Goal: Task Accomplishment & Management: Manage account settings

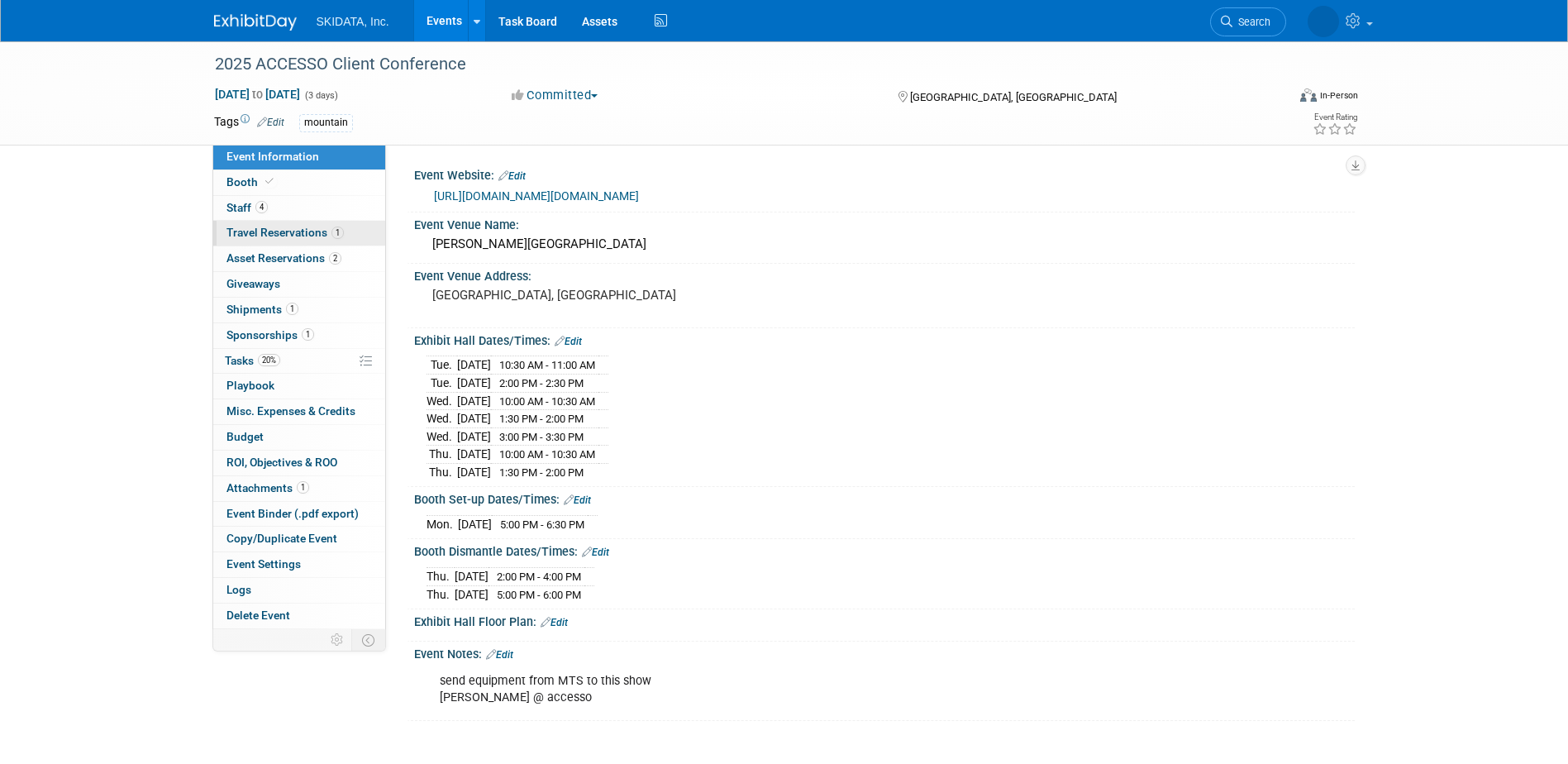
click at [248, 231] on span "Travel Reservations 1" at bounding box center [285, 231] width 117 height 13
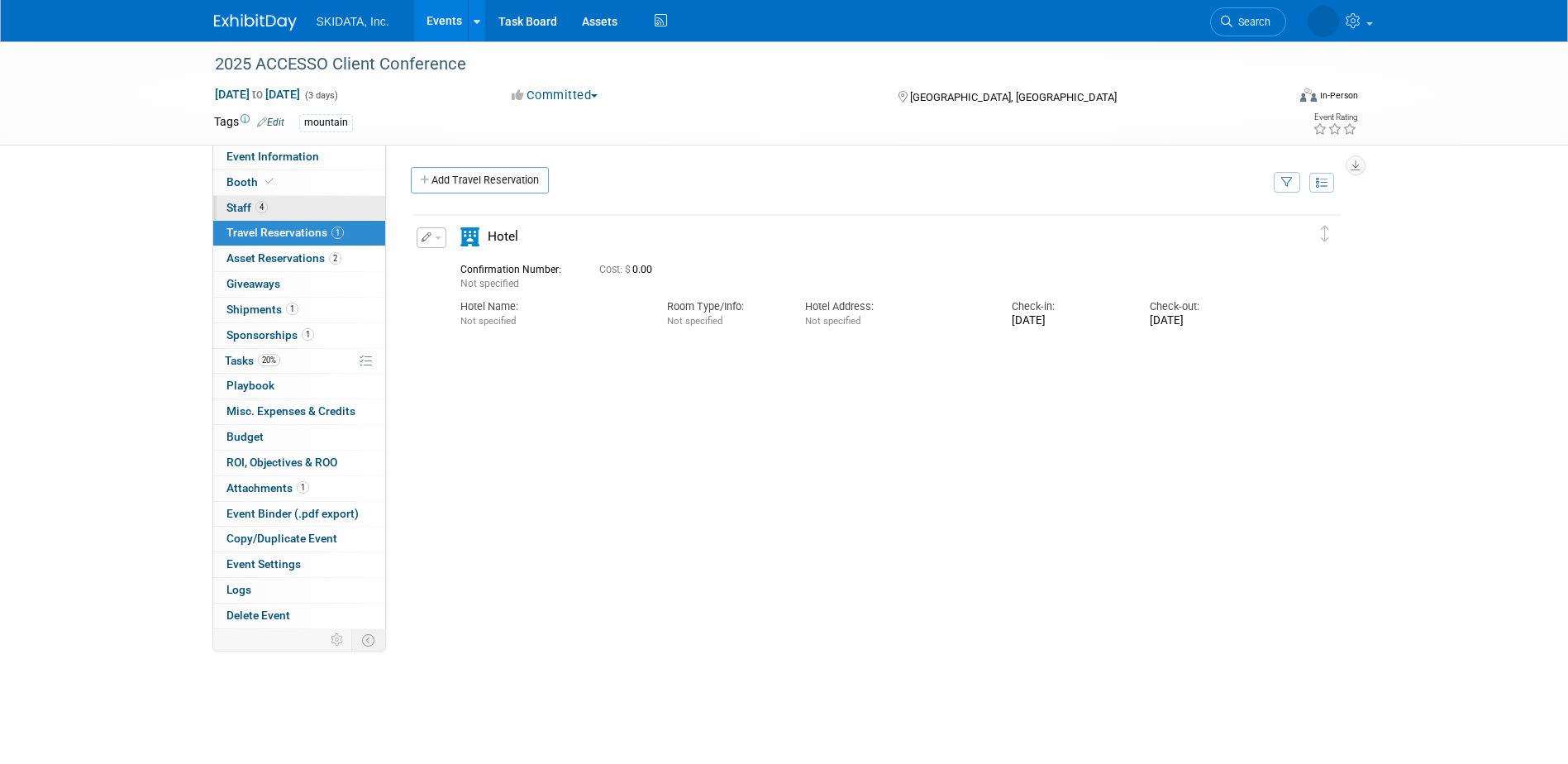
click at [250, 205] on span "Staff 4" at bounding box center [247, 207] width 42 height 13
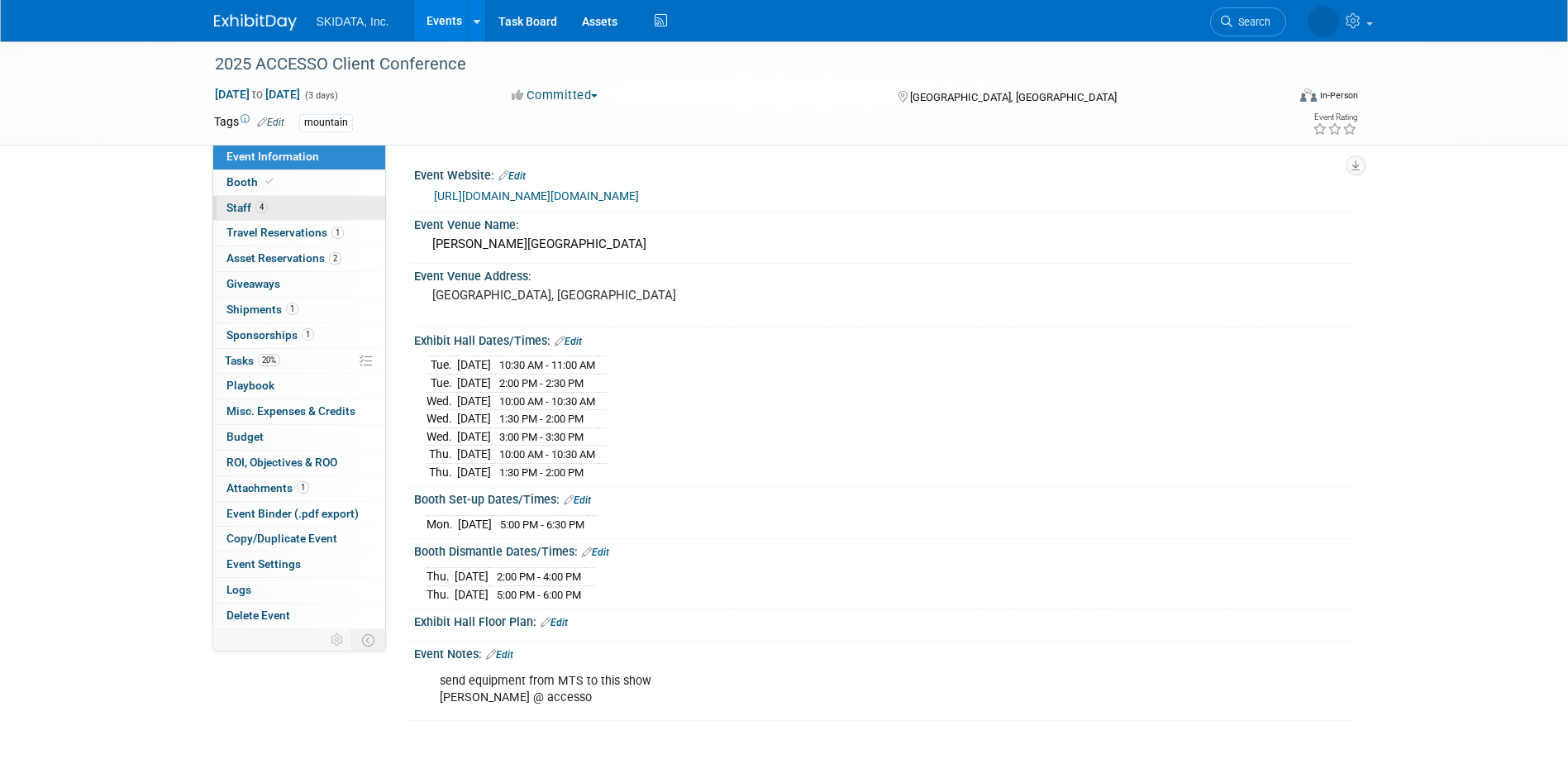
click at [239, 216] on link "4 Staff 4" at bounding box center [299, 208] width 172 height 25
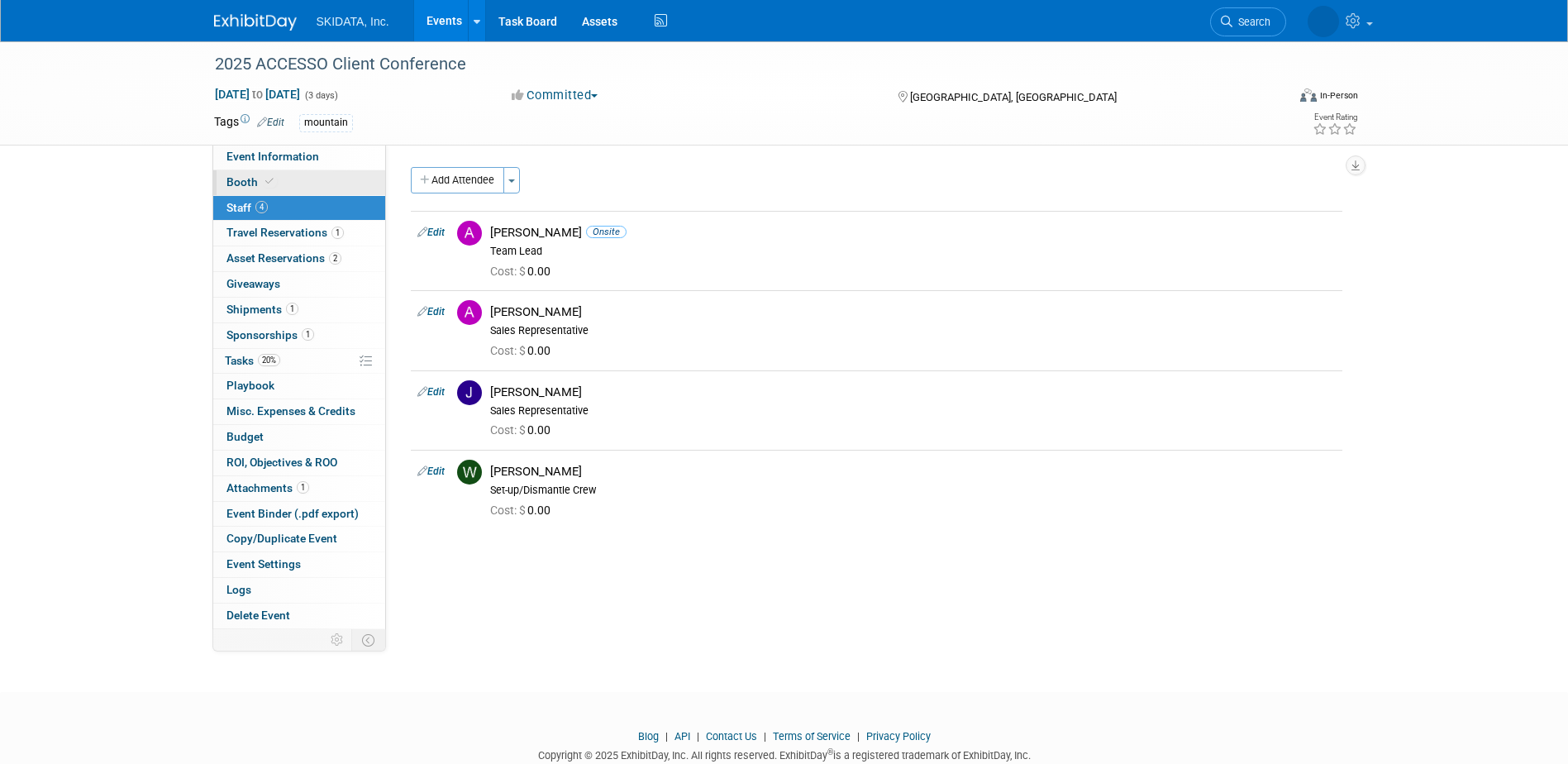
click at [256, 180] on span "Booth" at bounding box center [251, 181] width 51 height 13
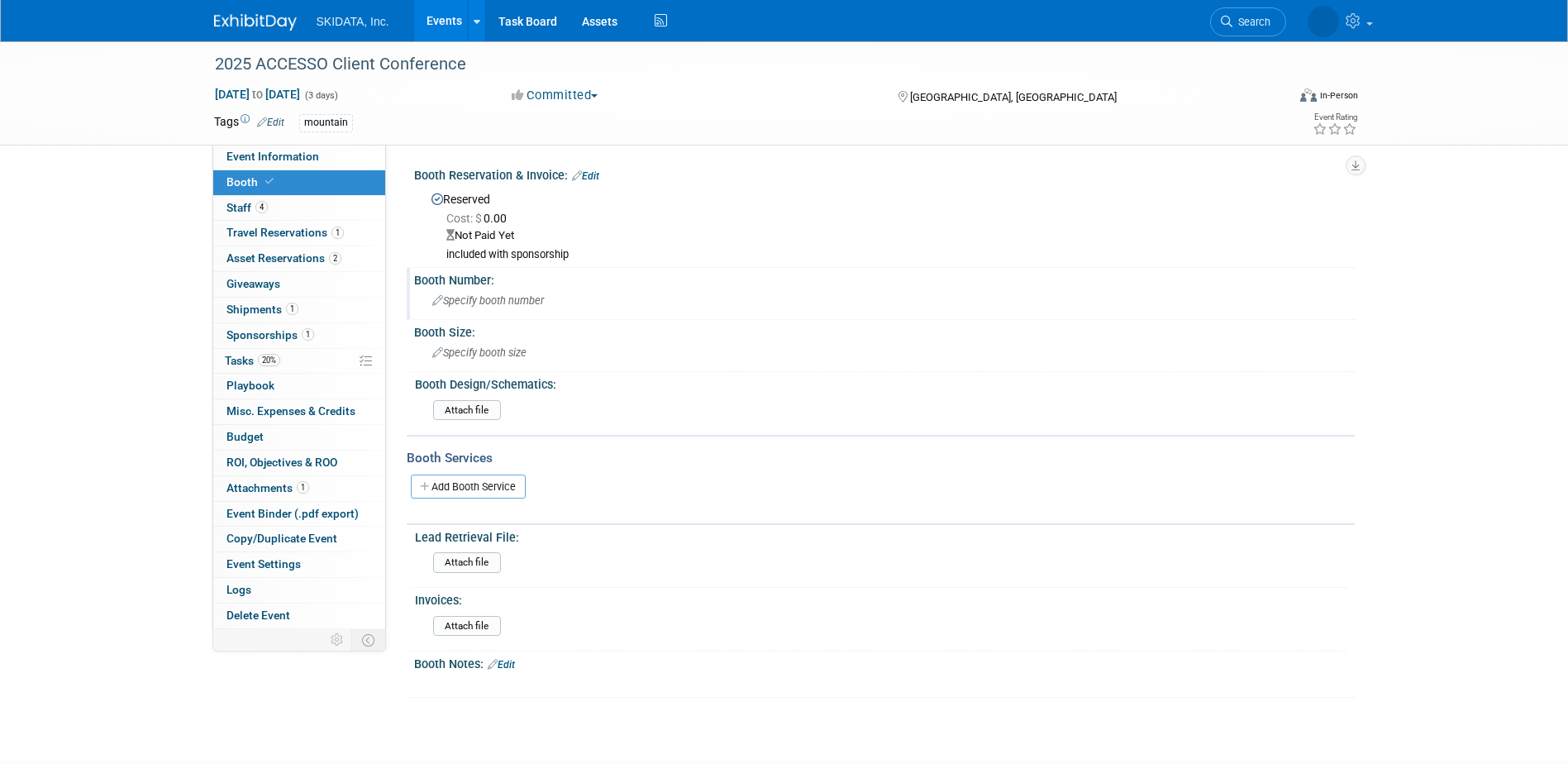
click at [514, 303] on span "Specify booth number" at bounding box center [488, 300] width 111 height 12
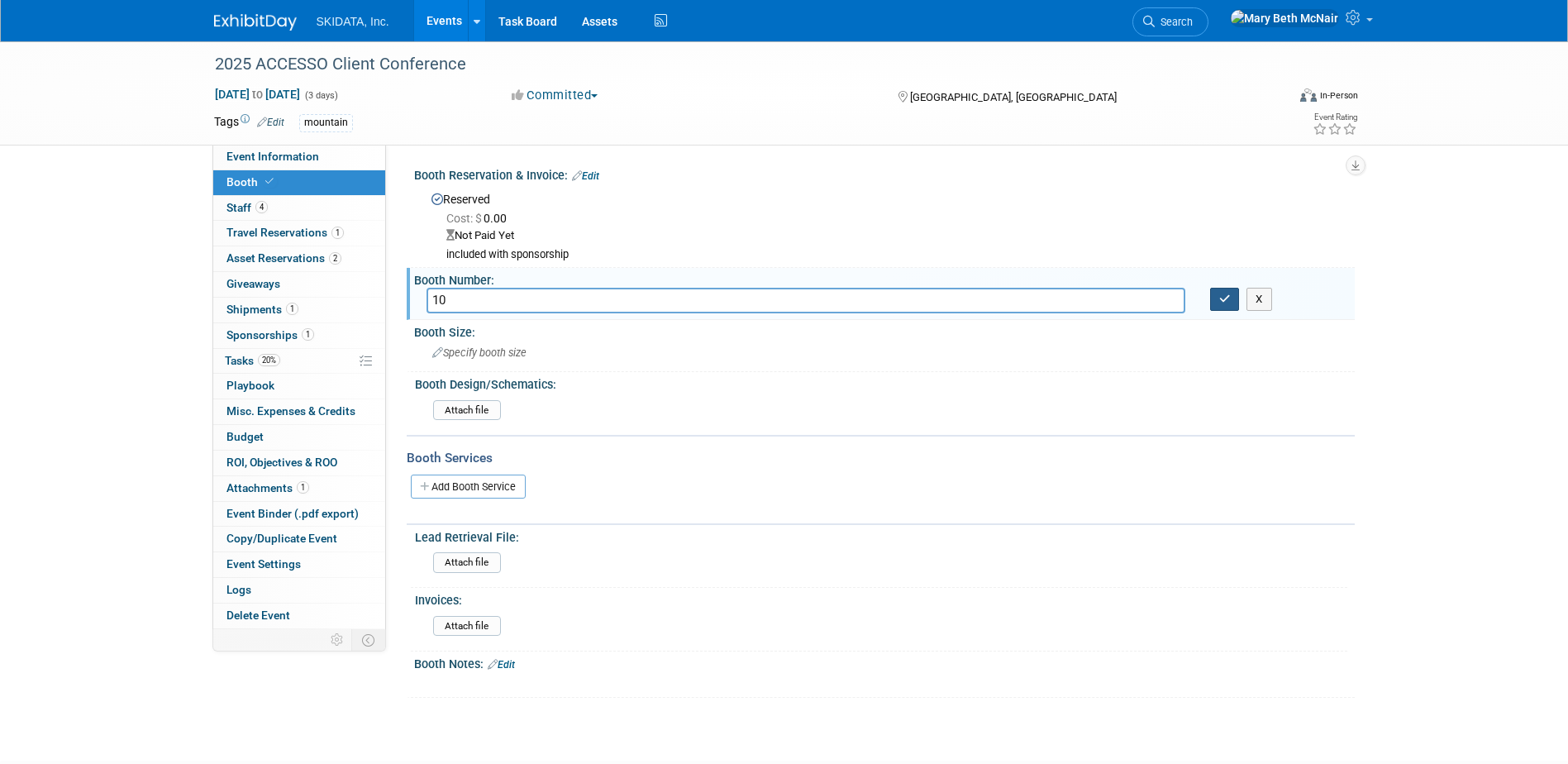
type input "10"
click at [1223, 292] on button "button" at bounding box center [1225, 299] width 30 height 23
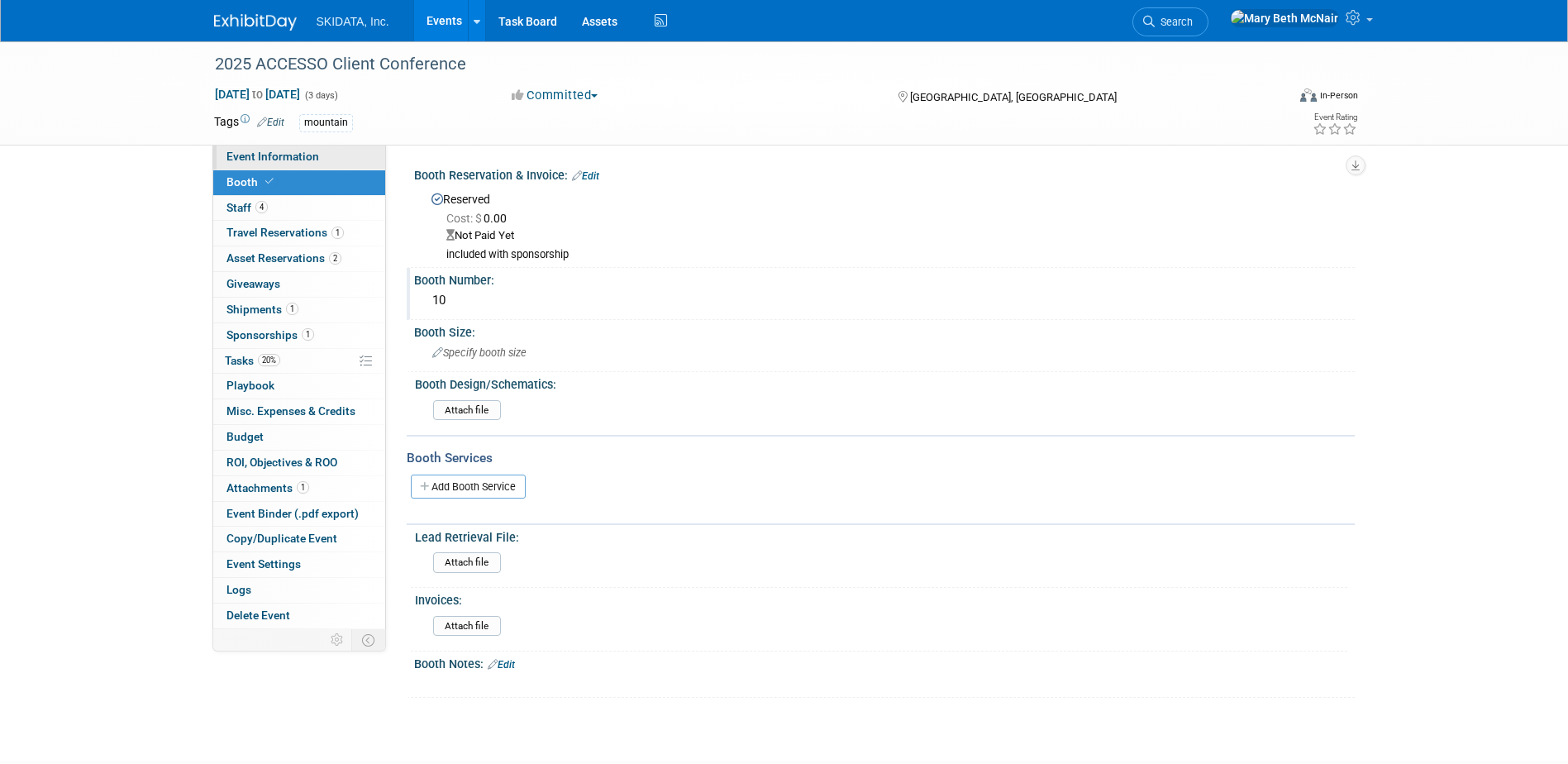
click at [255, 161] on span "Event Information" at bounding box center [272, 156] width 92 height 13
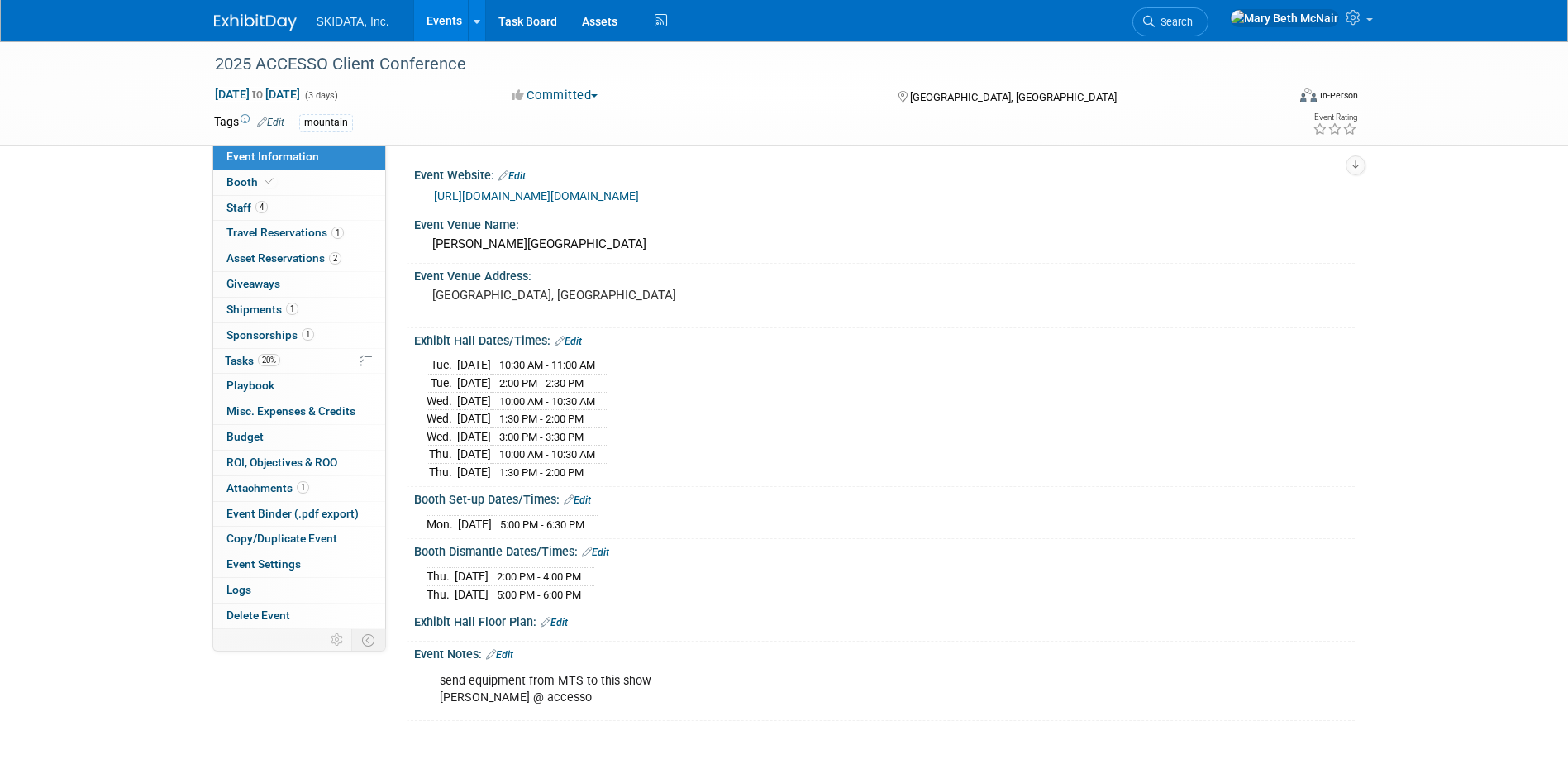
click at [561, 620] on link "Edit" at bounding box center [553, 623] width 27 height 12
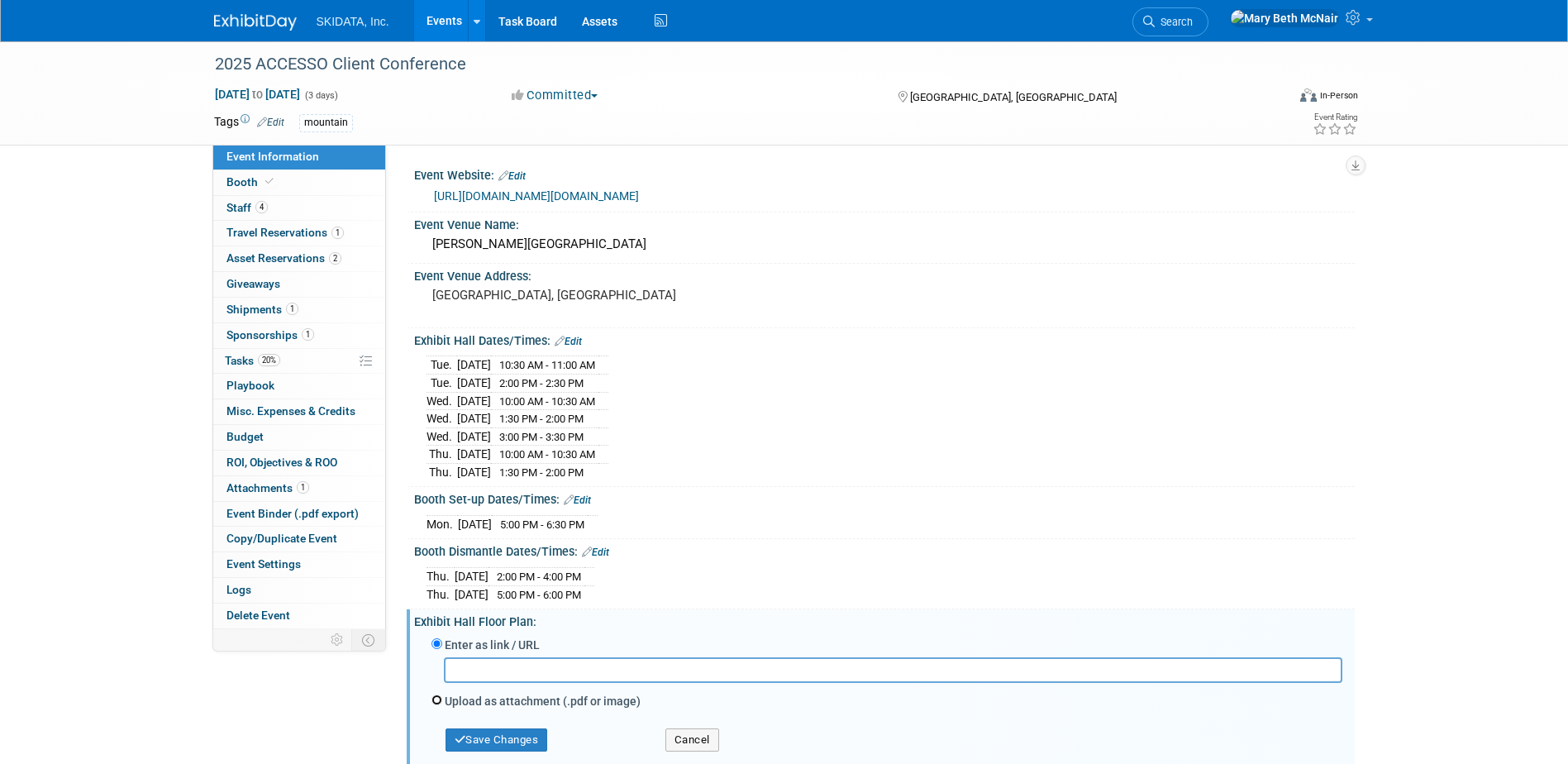
click at [436, 694] on input "Upload as attachment (.pdf or image)" at bounding box center [437, 699] width 11 height 11
radio input "true"
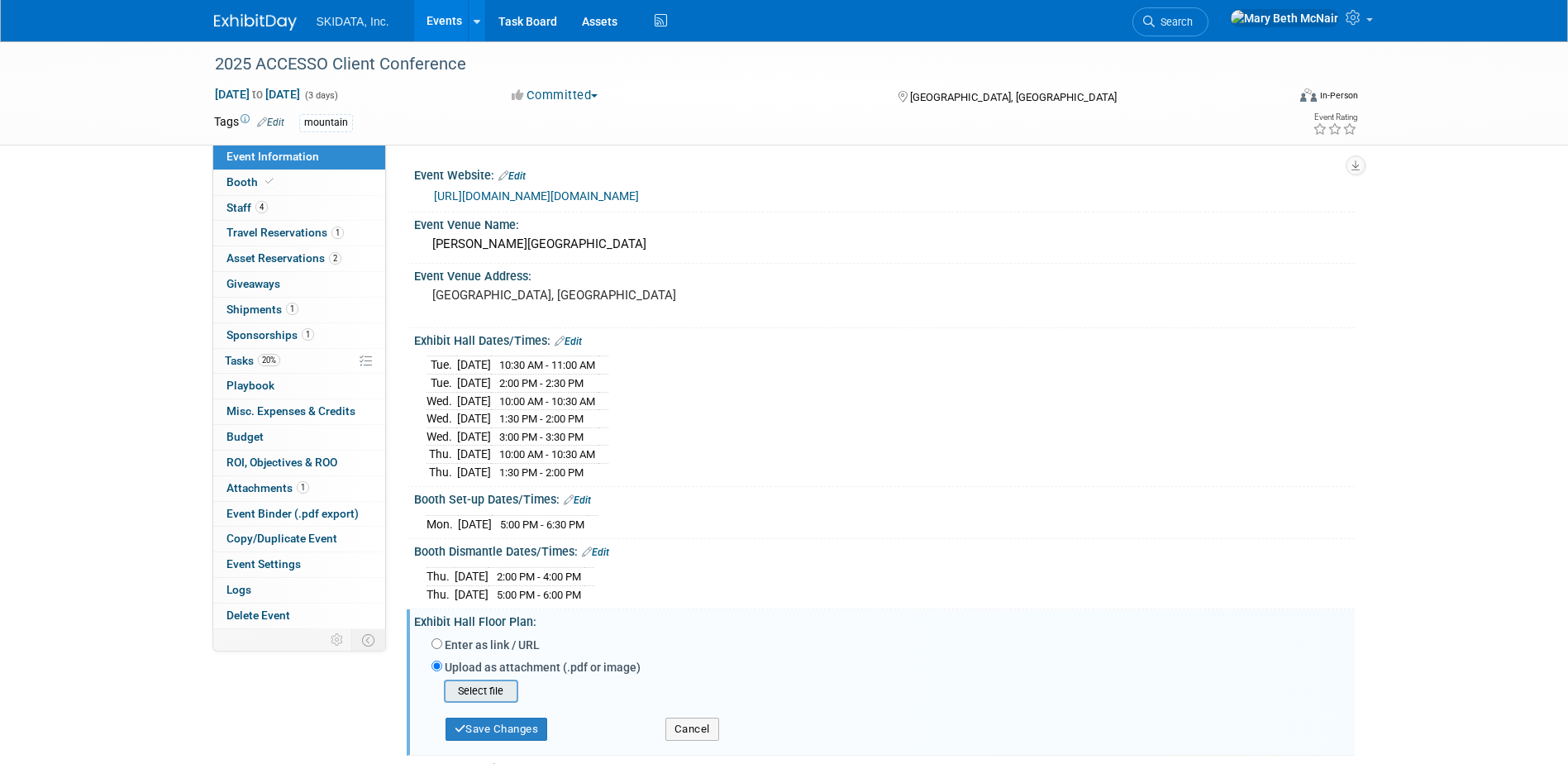
click at [477, 684] on input "file" at bounding box center [418, 691] width 197 height 20
click at [477, 722] on button "Save Changes" at bounding box center [497, 723] width 102 height 23
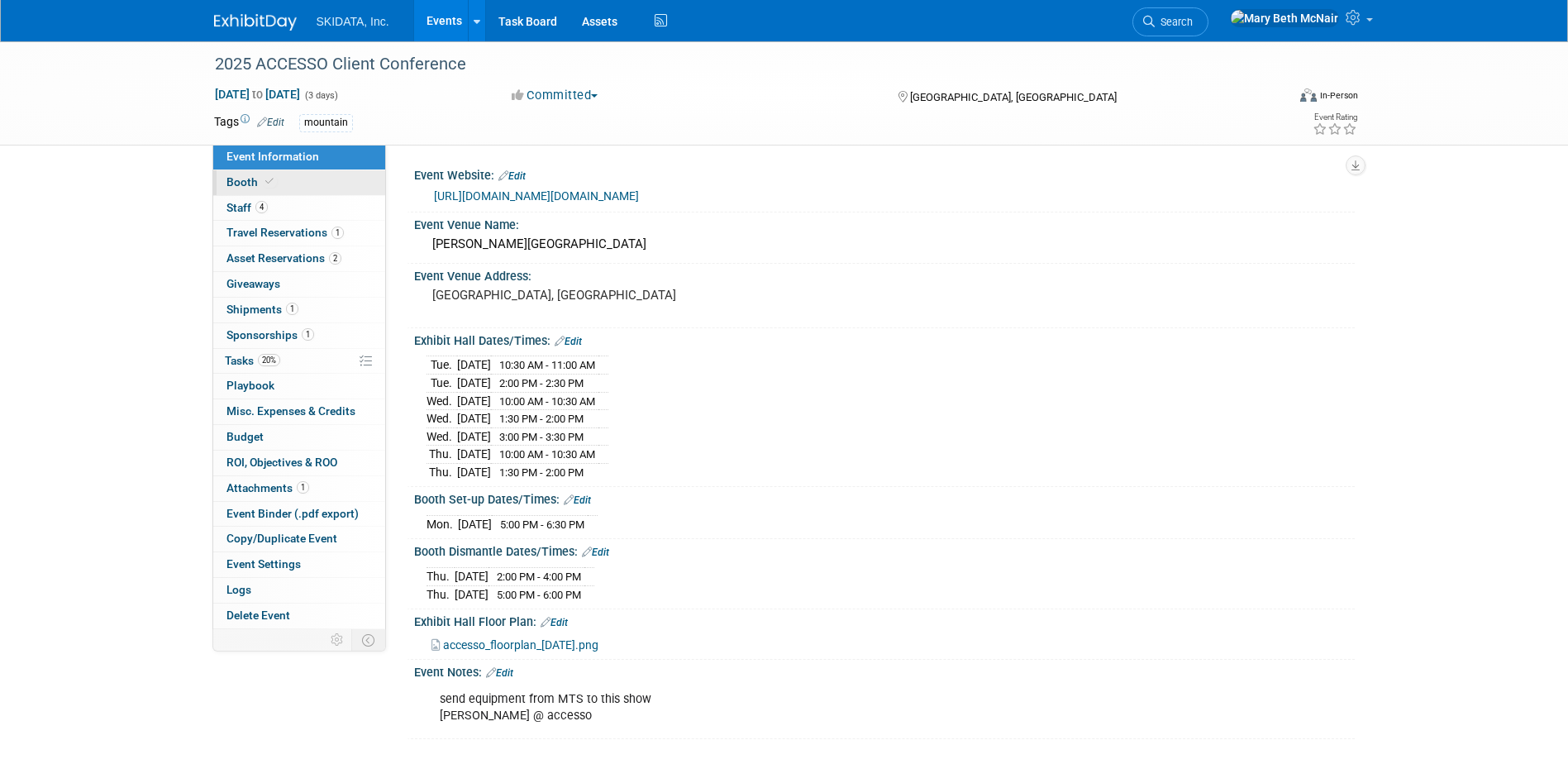
click at [229, 190] on link "Booth" at bounding box center [299, 182] width 172 height 25
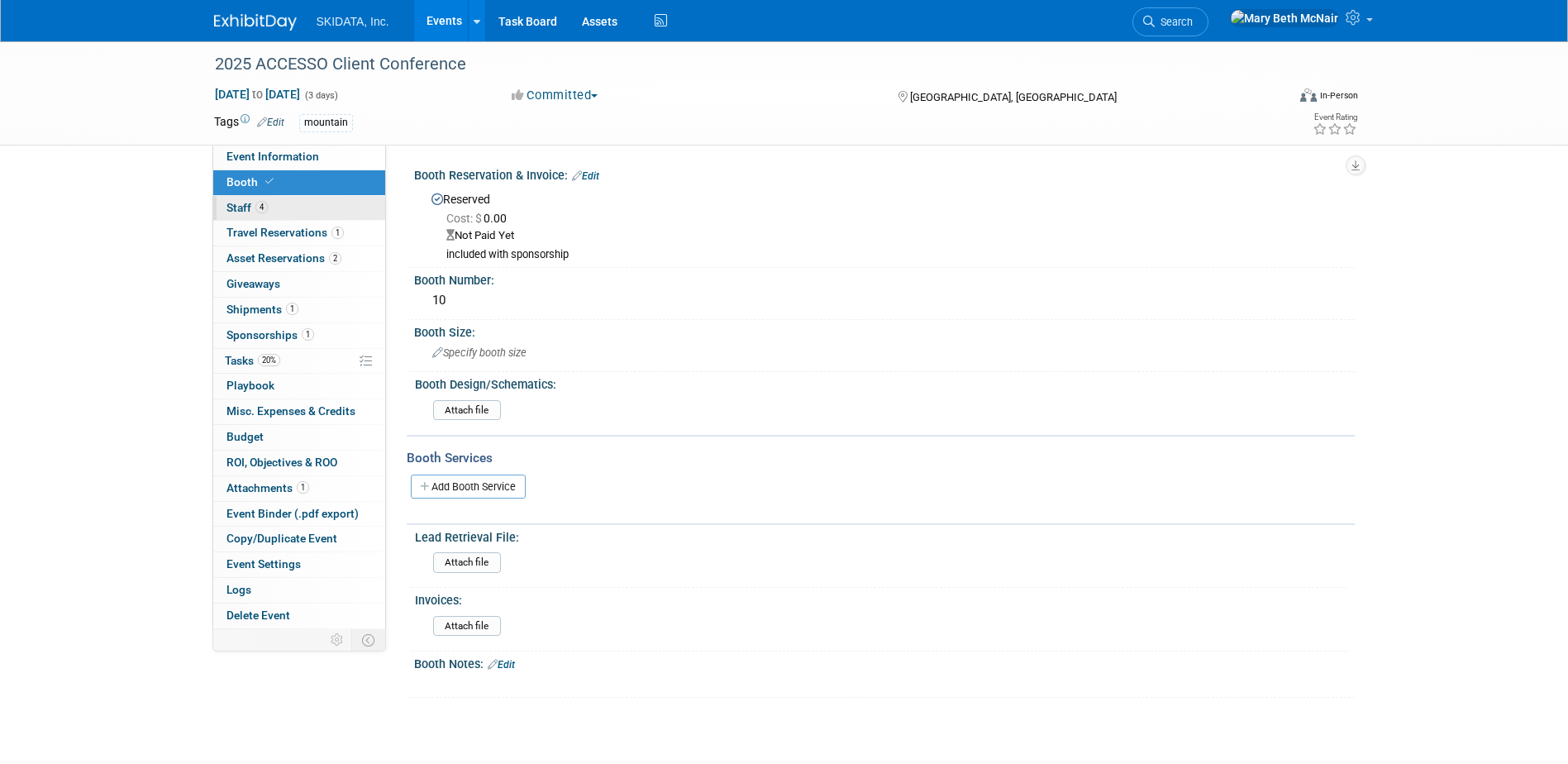
click at [244, 211] on span "Staff 4" at bounding box center [247, 207] width 42 height 13
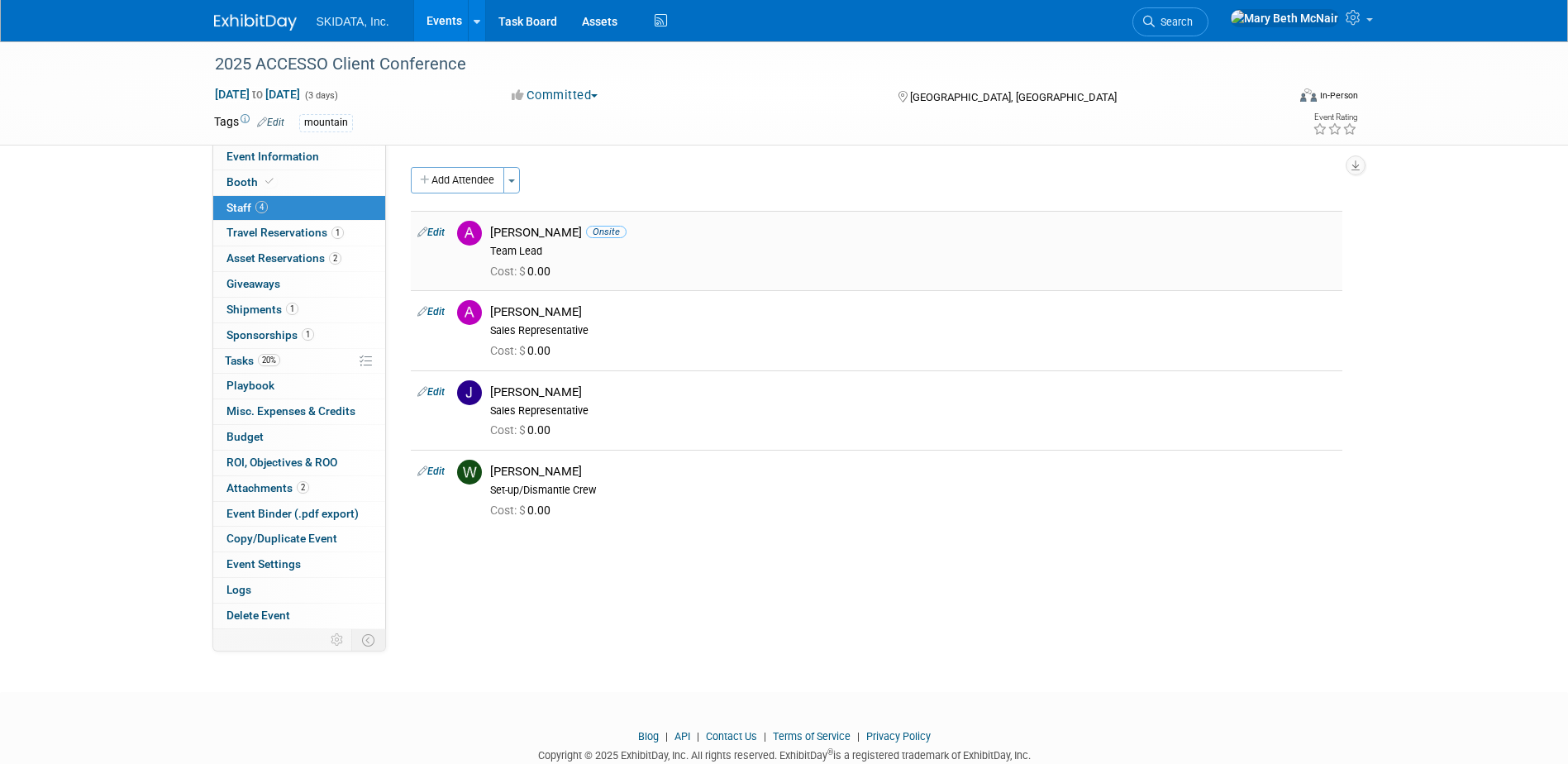
click at [441, 235] on link "Edit" at bounding box center [430, 232] width 27 height 12
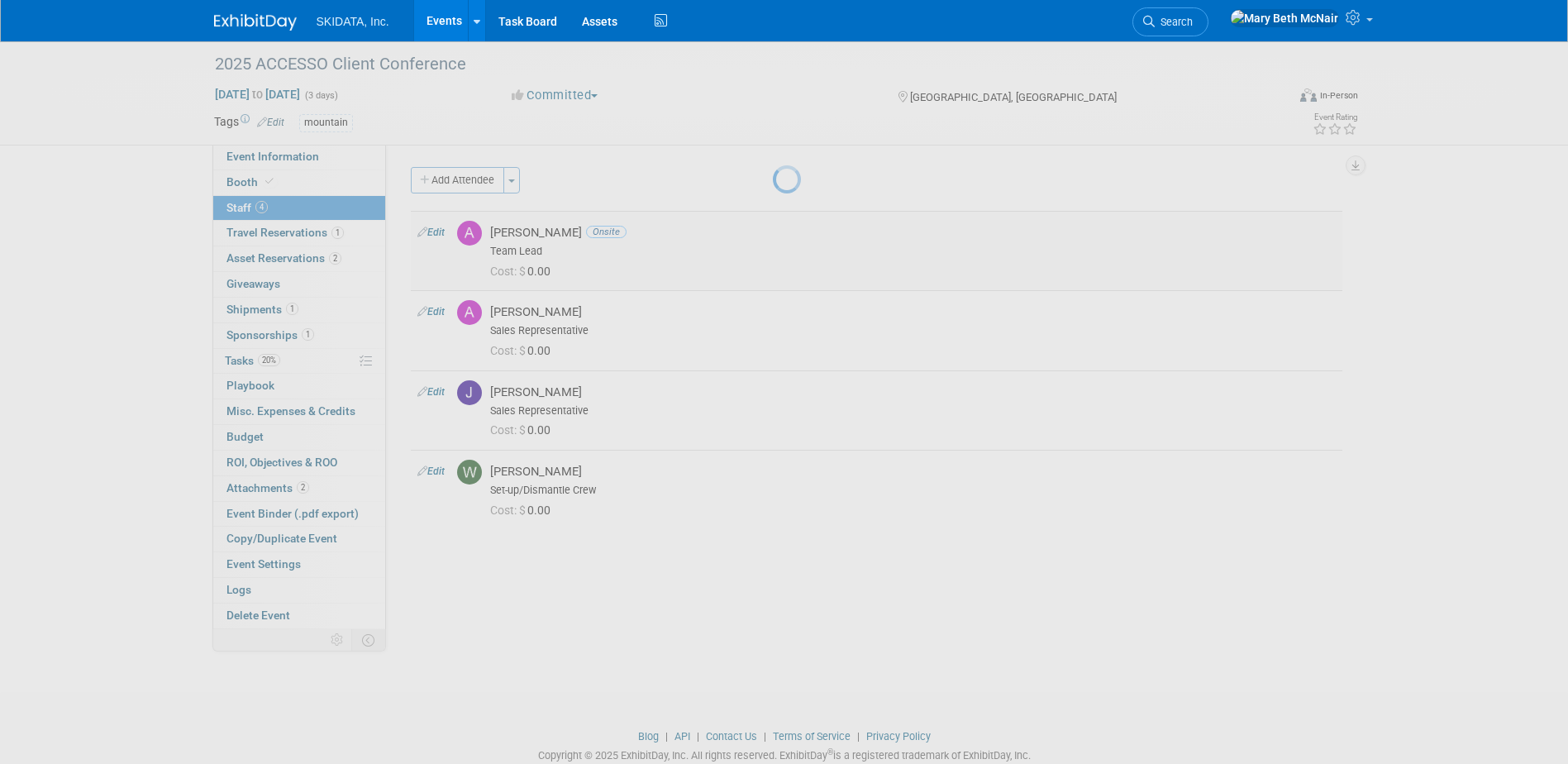
select select "9d4e44be-2578-4597-83be-272368d9cf97"
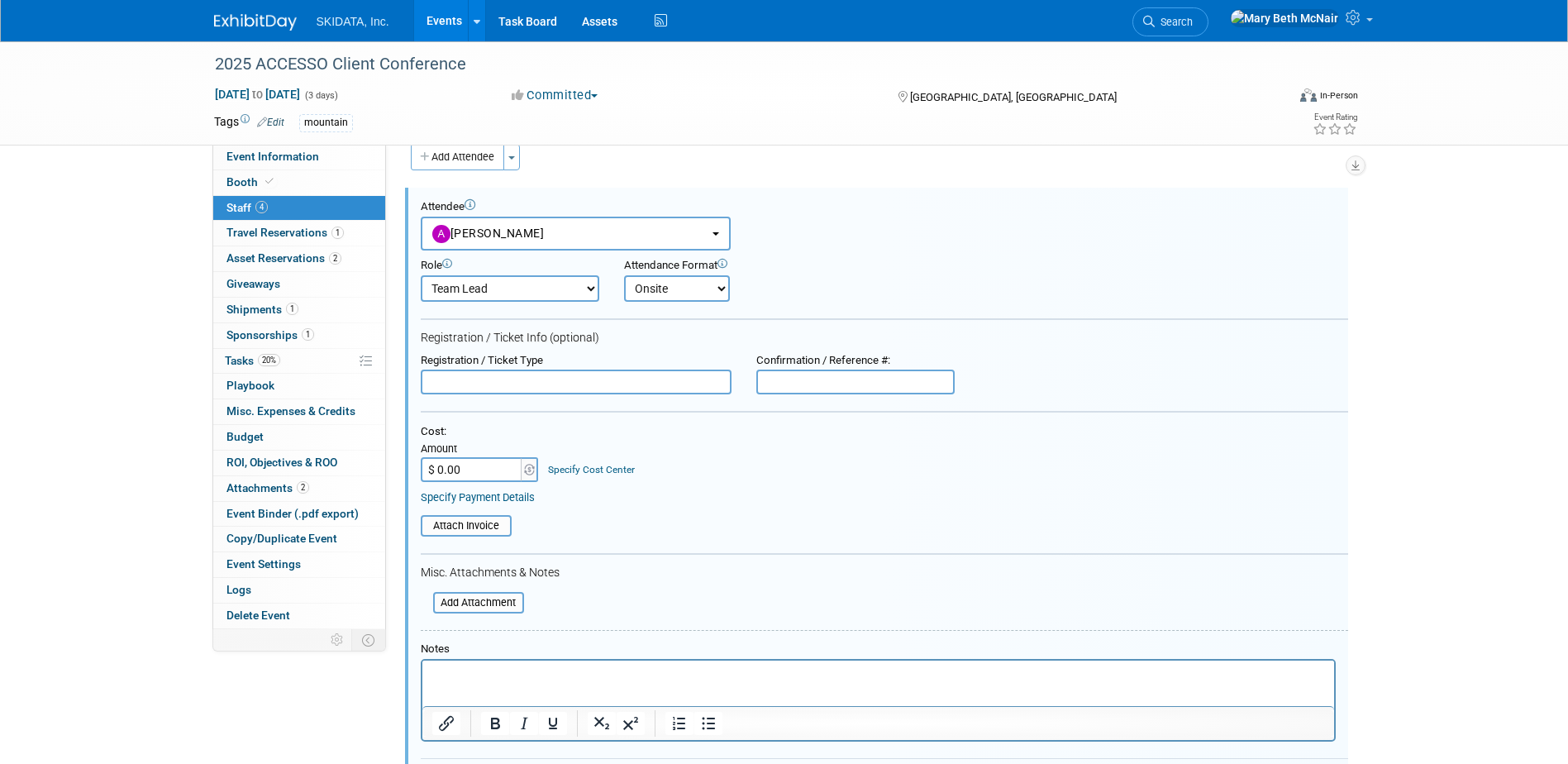
click at [589, 288] on select "Demonstrator Host Planner Presenter Pre-show Administration Sales Representative" at bounding box center [510, 288] width 179 height 27
select select "9"
click at [421, 275] on select "Demonstrator Host Planner Presenter Pre-show Administration Sales Representative" at bounding box center [510, 288] width 179 height 27
click at [578, 382] on input "text" at bounding box center [576, 382] width 311 height 25
type input "Booth Staff"
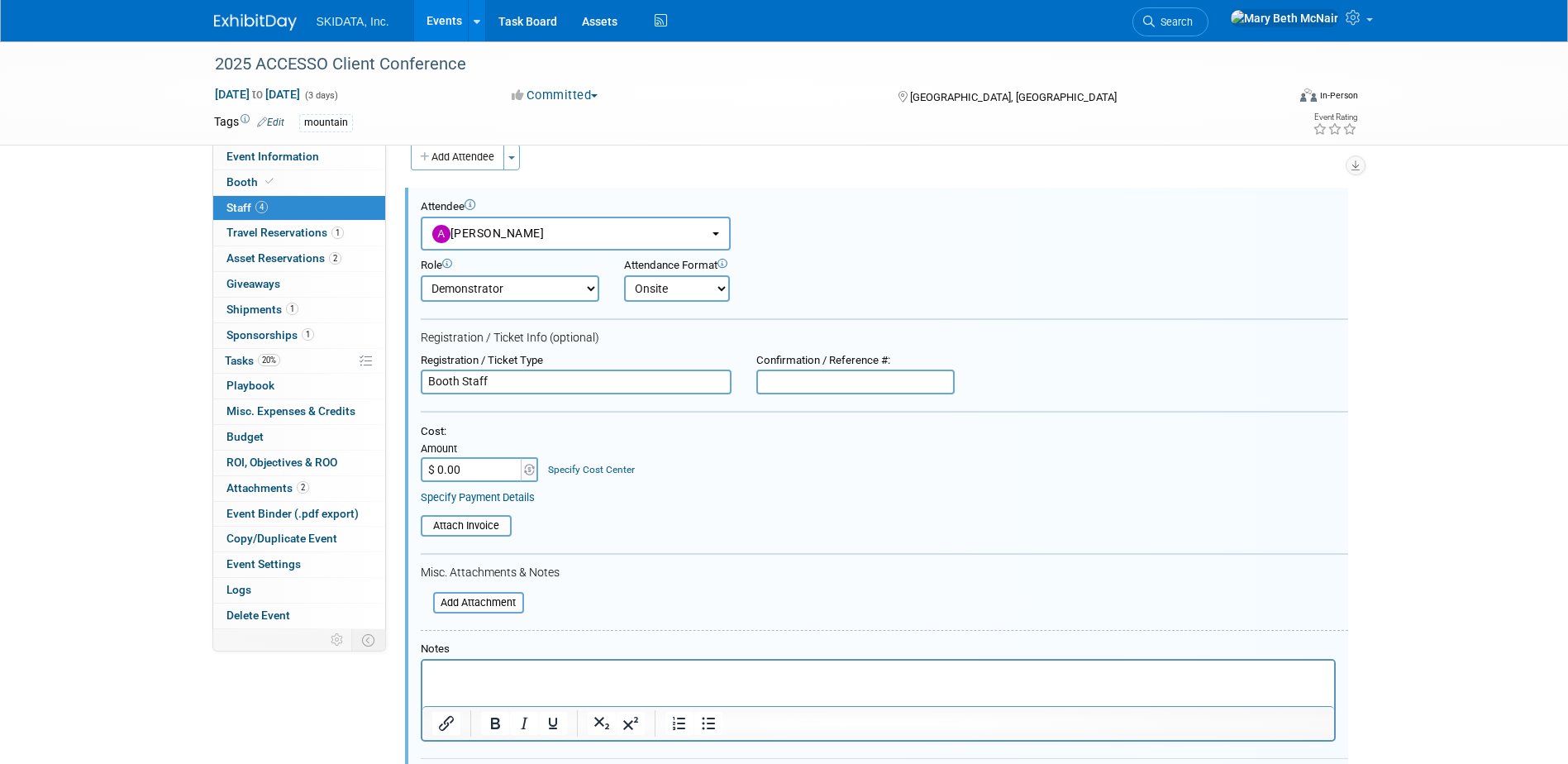
click at [452, 499] on link "Specify Payment Details" at bounding box center [478, 497] width 114 height 12
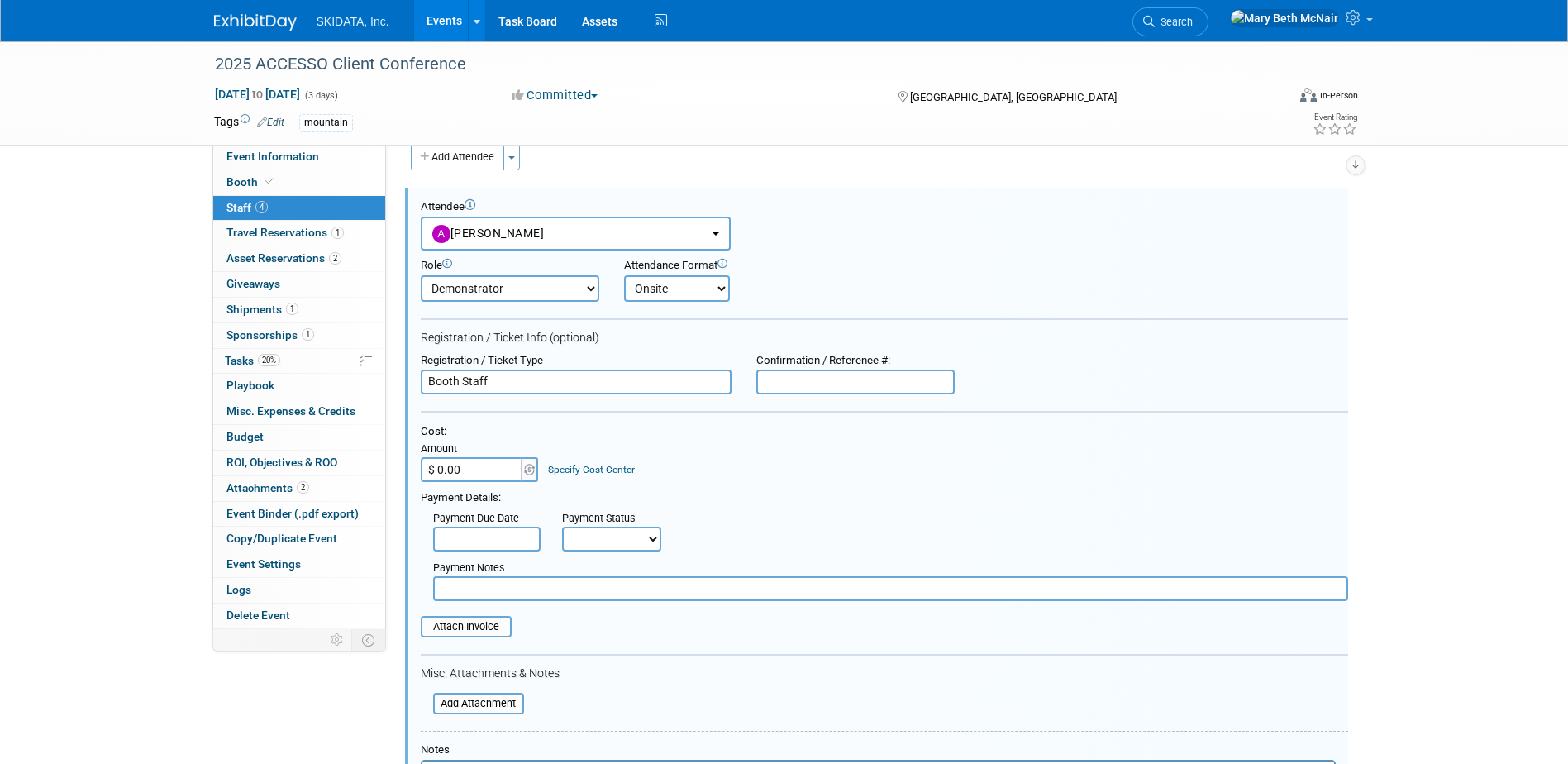
click at [482, 582] on input "text" at bounding box center [890, 588] width 915 height 25
type input "included w/sponsorship"
click at [606, 535] on select "Not Paid Yet Partially Paid Paid in Full" at bounding box center [612, 538] width 99 height 25
select select "1"
click at [562, 527] on select "Not Paid Yet Partially Paid Paid in Full" at bounding box center [612, 538] width 99 height 25
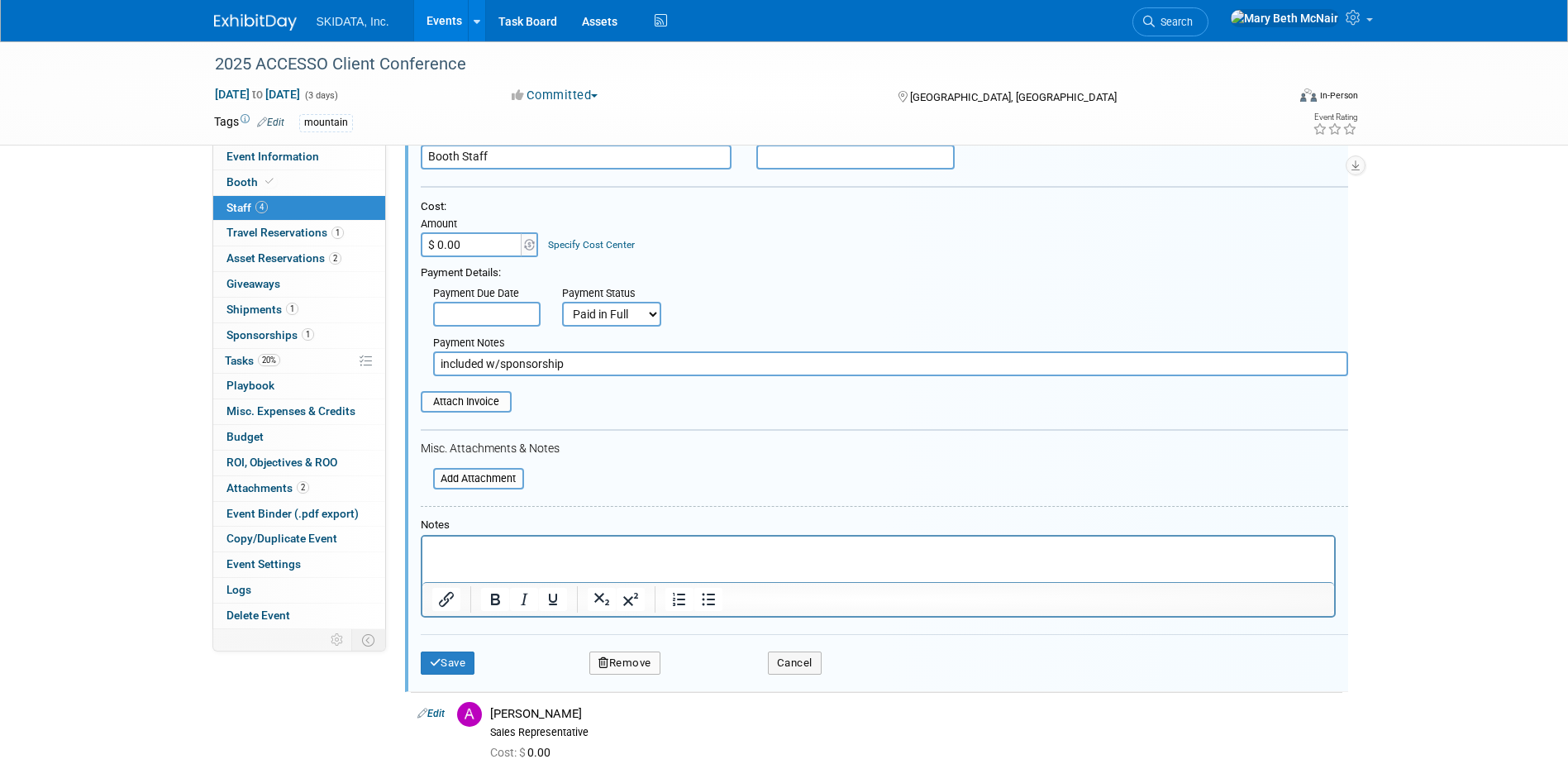
scroll to position [271, 0]
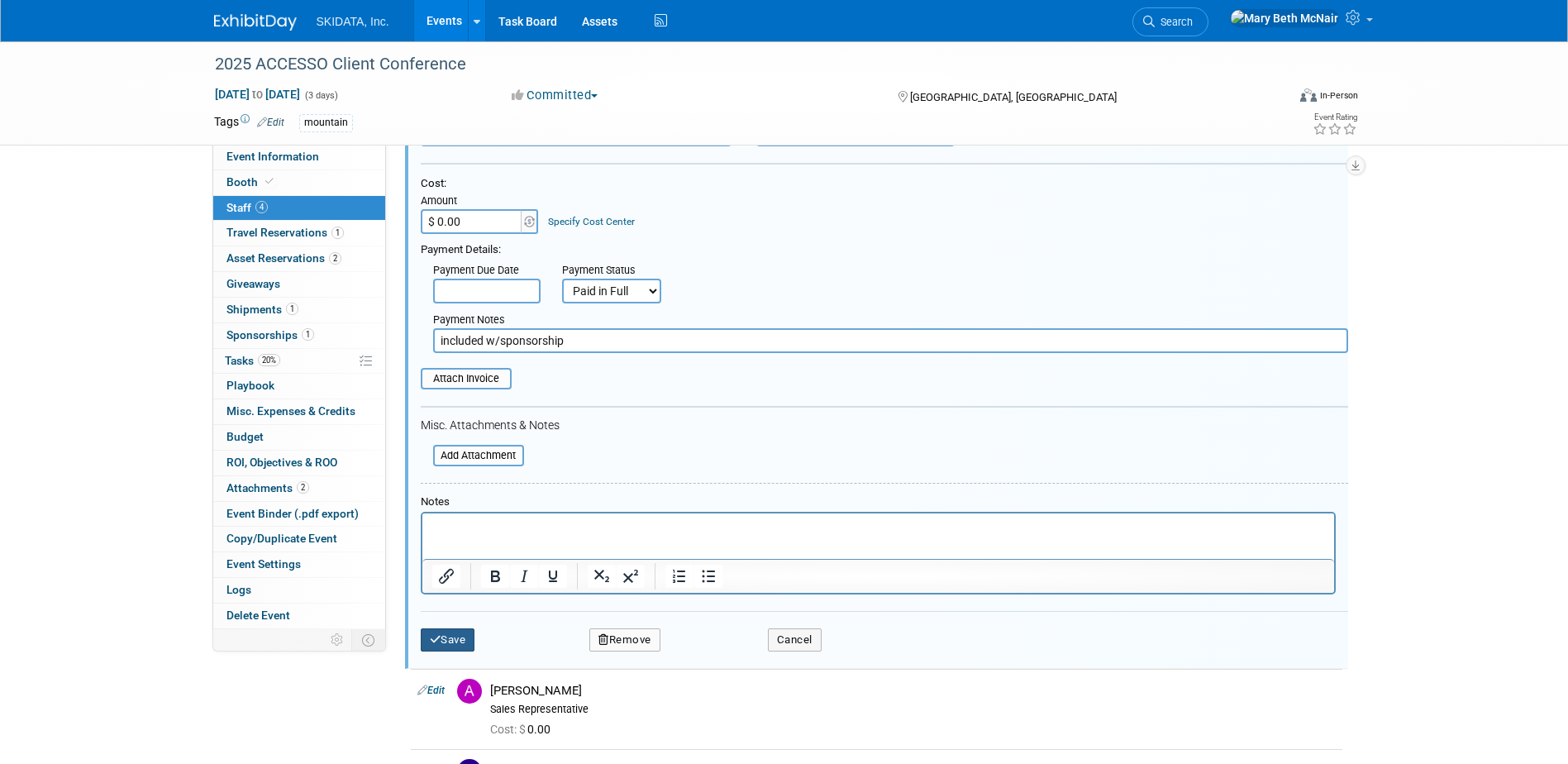
click at [456, 632] on button "Save" at bounding box center [448, 640] width 55 height 23
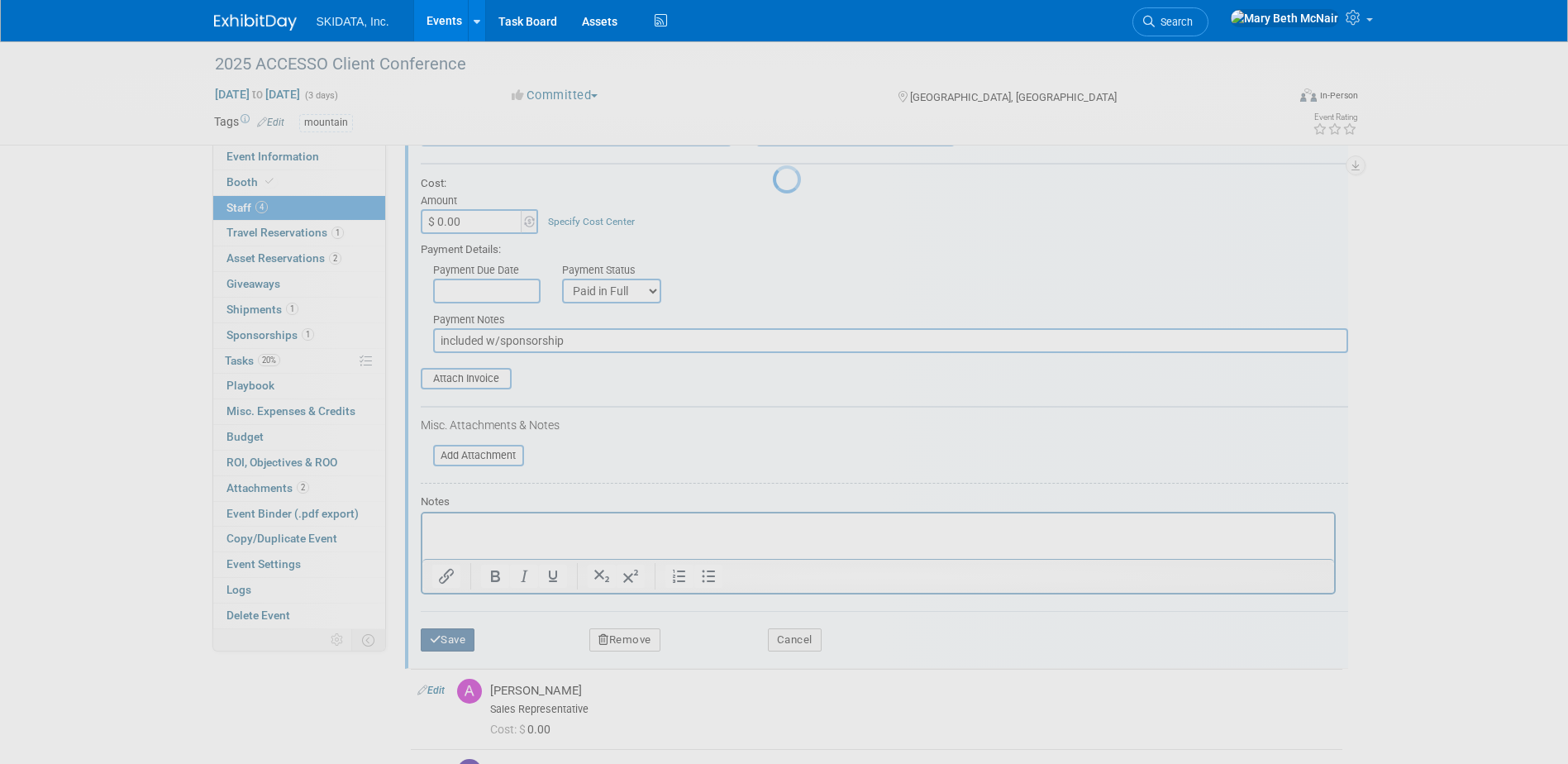
scroll to position [44, 0]
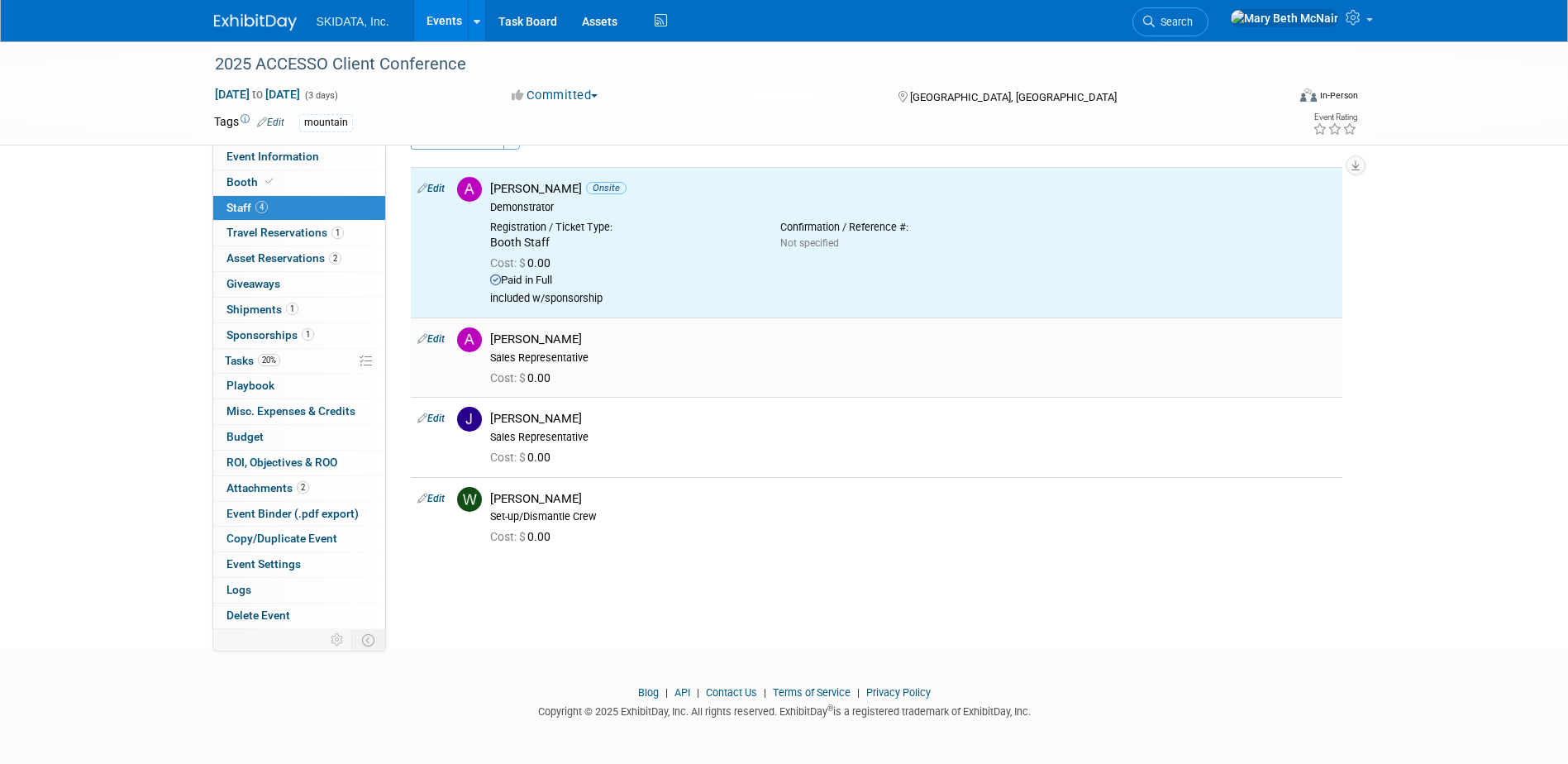
click at [435, 338] on link "Edit" at bounding box center [430, 339] width 27 height 12
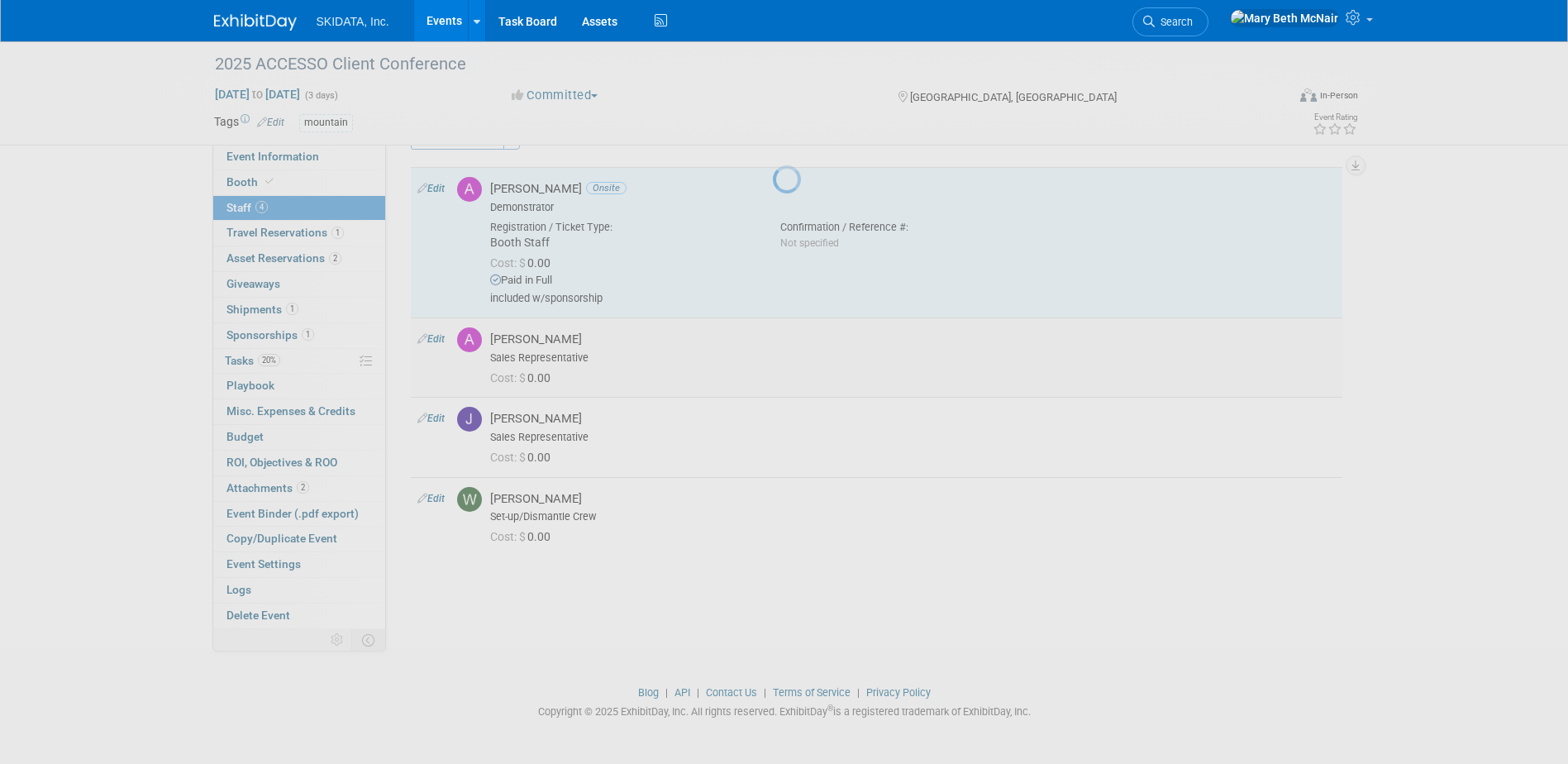
select select "e2ce23c3-c989-4f80-aa2d-c203cc810774"
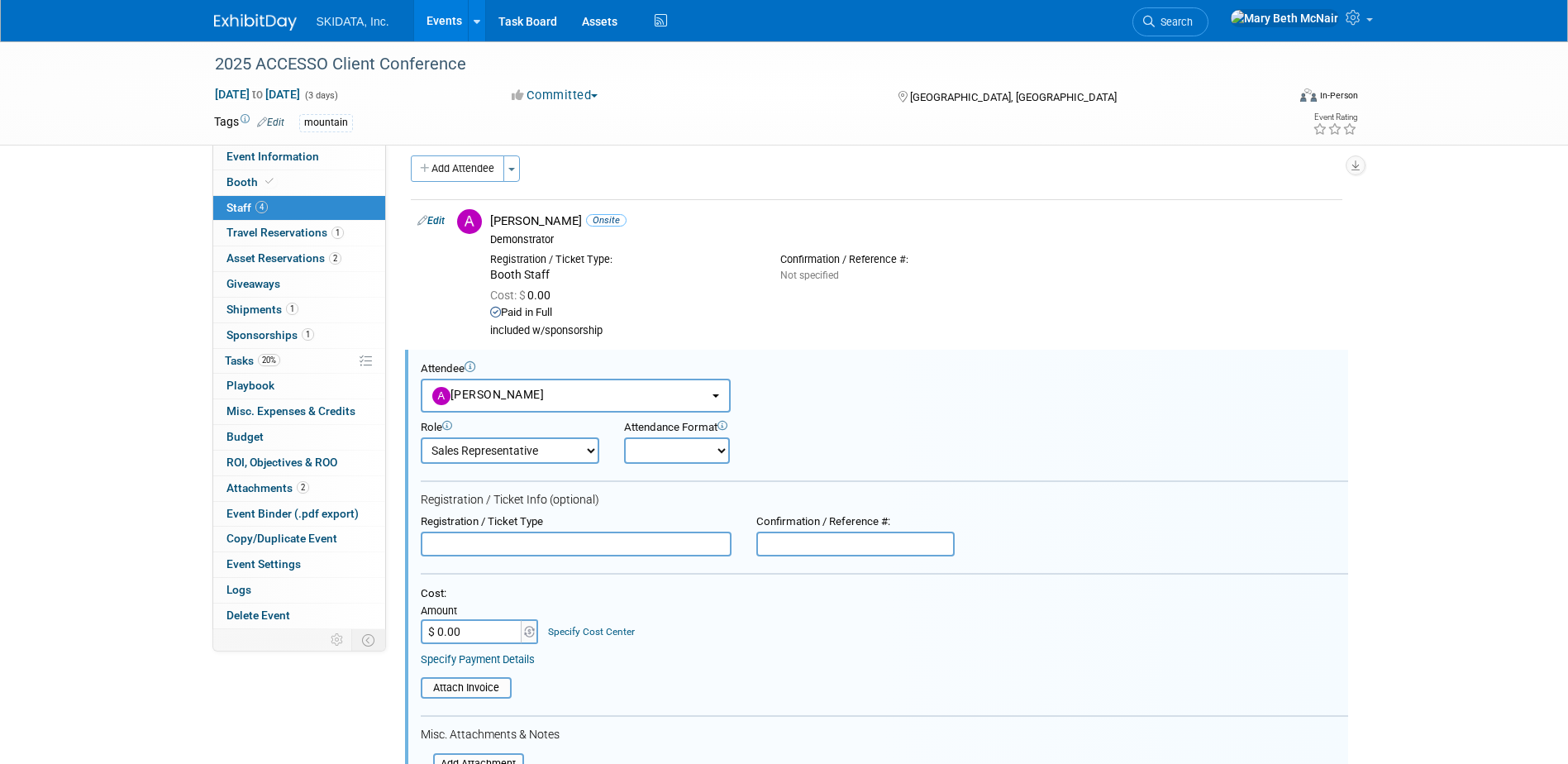
scroll to position [8, 0]
click at [683, 458] on select "Onsite Remote" at bounding box center [676, 454] width 106 height 27
select select "1"
click at [624, 441] on select "Onsite Remote" at bounding box center [676, 454] width 106 height 27
click at [456, 547] on input "text" at bounding box center [576, 547] width 311 height 25
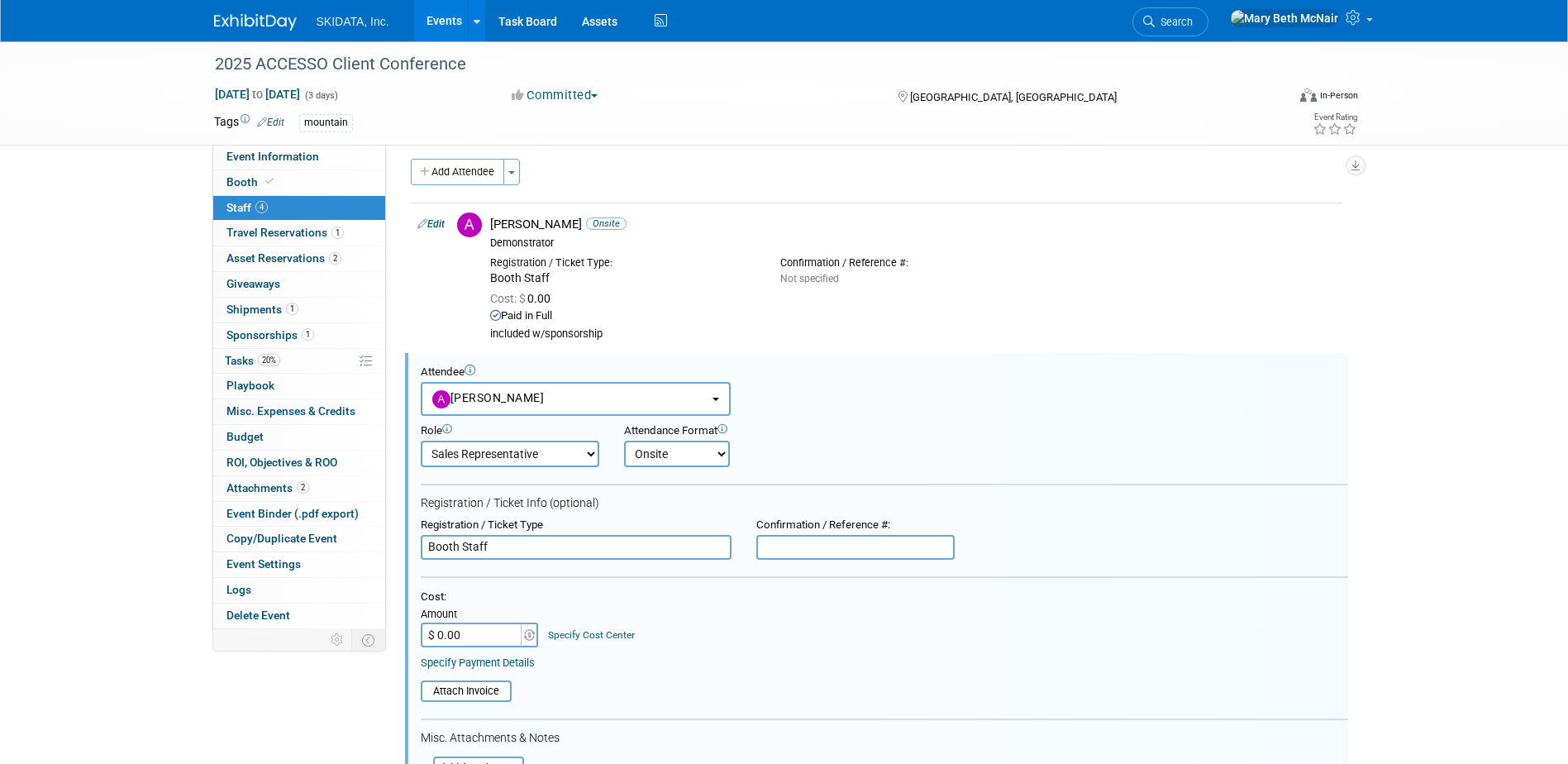
type input "Booth Staff"
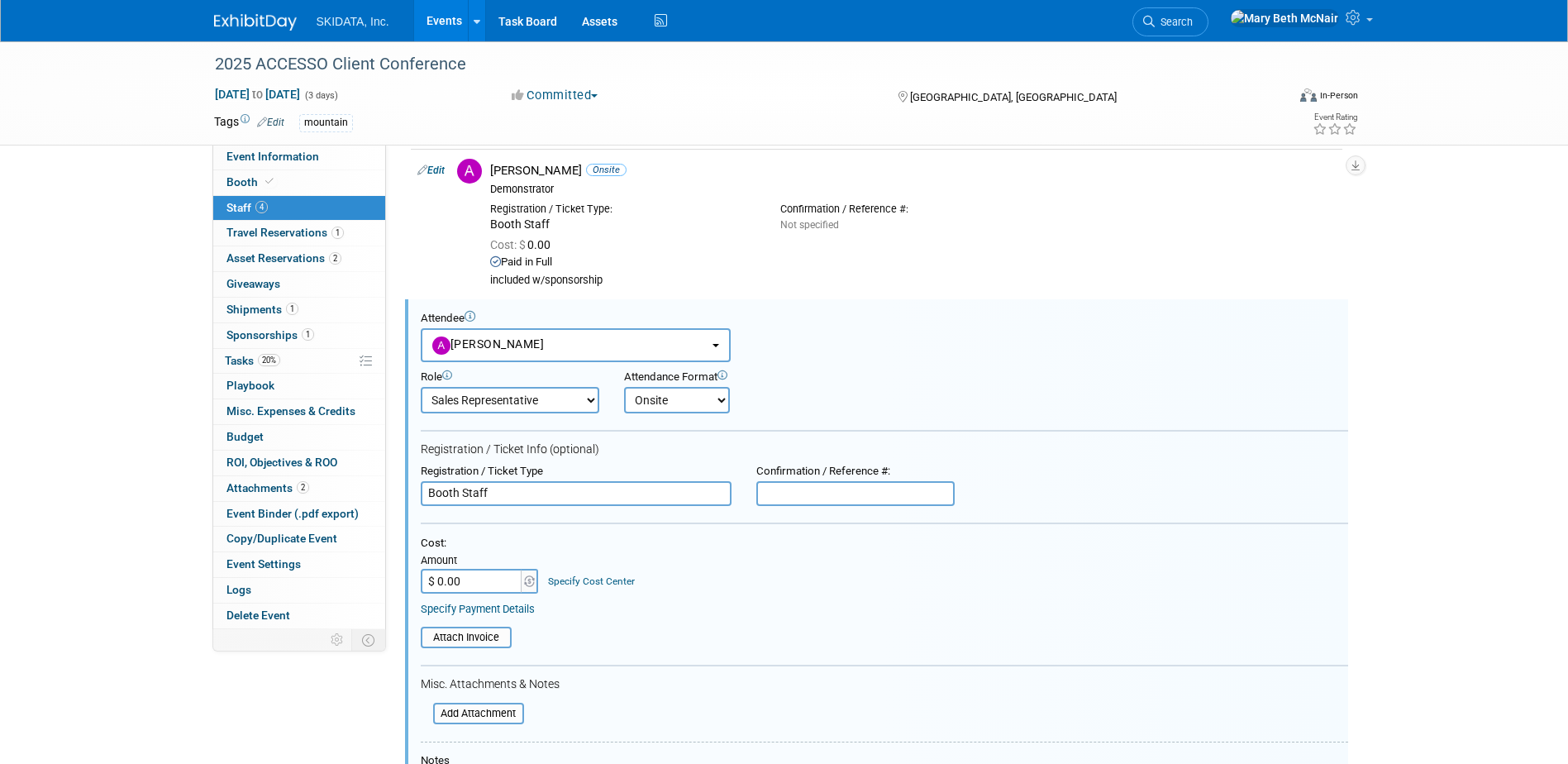
scroll to position [91, 0]
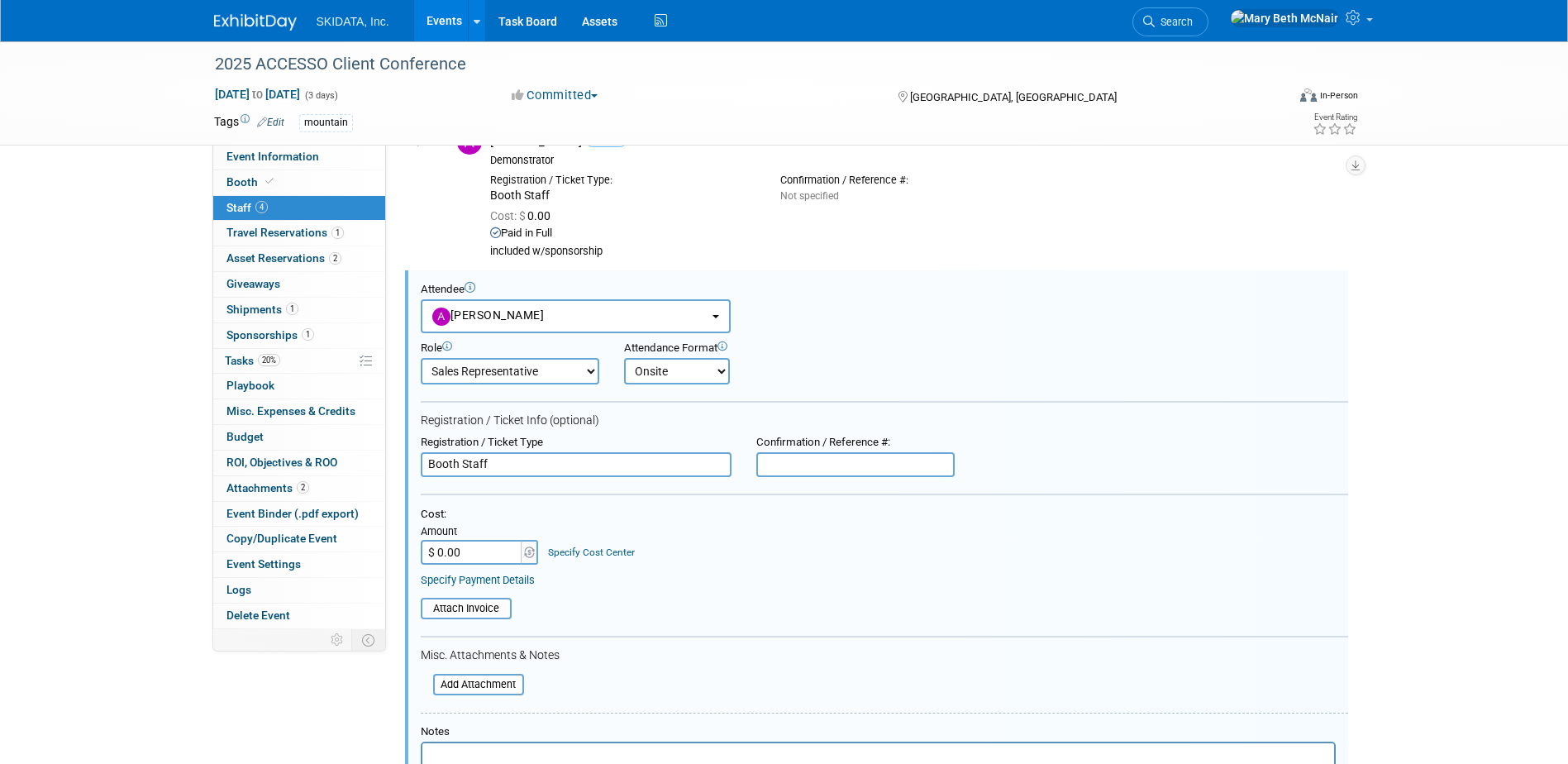
click at [513, 578] on link "Specify Payment Details" at bounding box center [478, 580] width 114 height 12
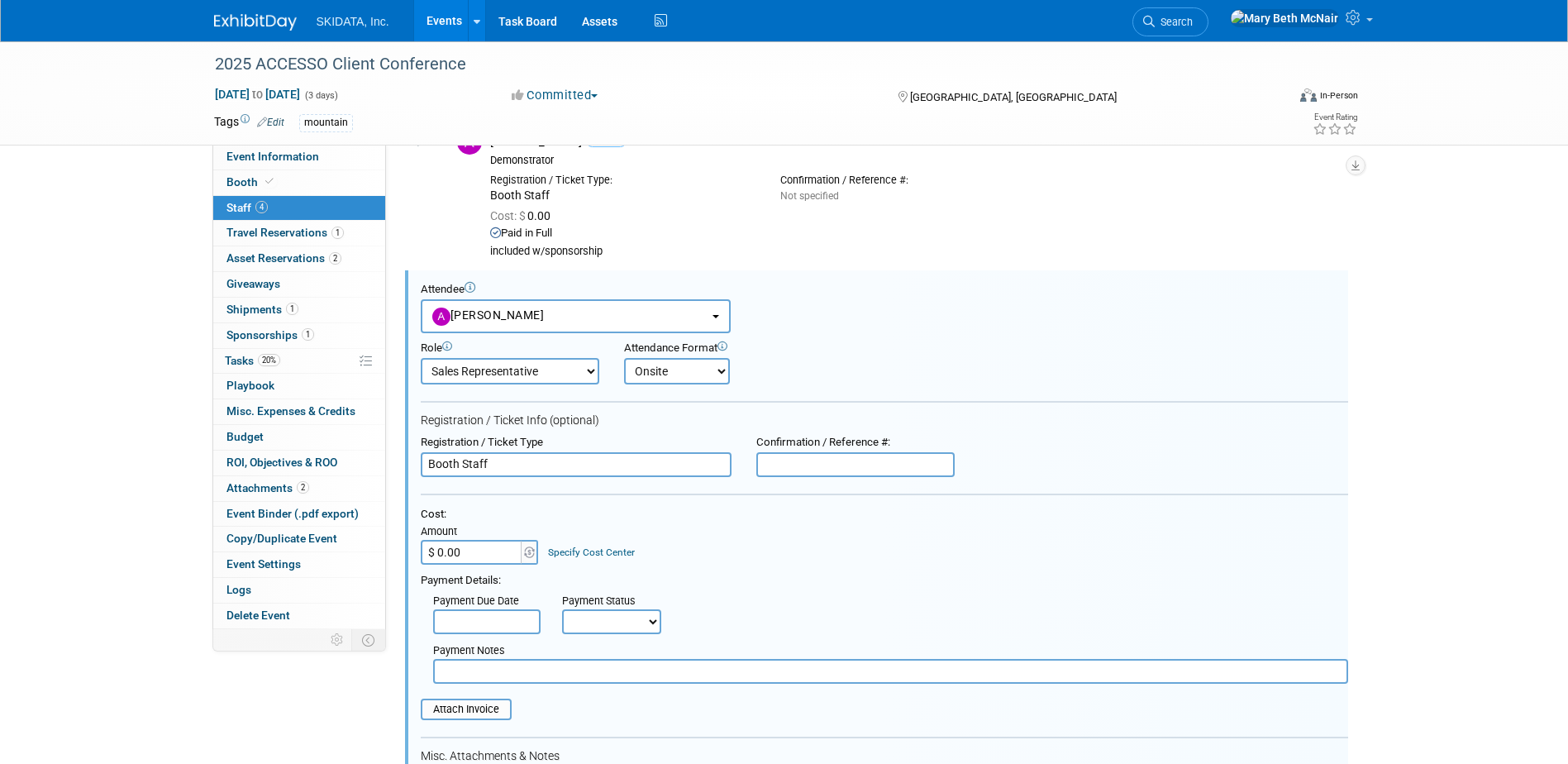
click at [644, 619] on select "Not Paid Yet Partially Paid Paid in Full" at bounding box center [612, 621] width 99 height 25
select select "1"
click at [562, 609] on select "Not Paid Yet Partially Paid Paid in Full" at bounding box center [612, 621] width 99 height 25
click at [565, 684] on input "text" at bounding box center [890, 671] width 915 height 25
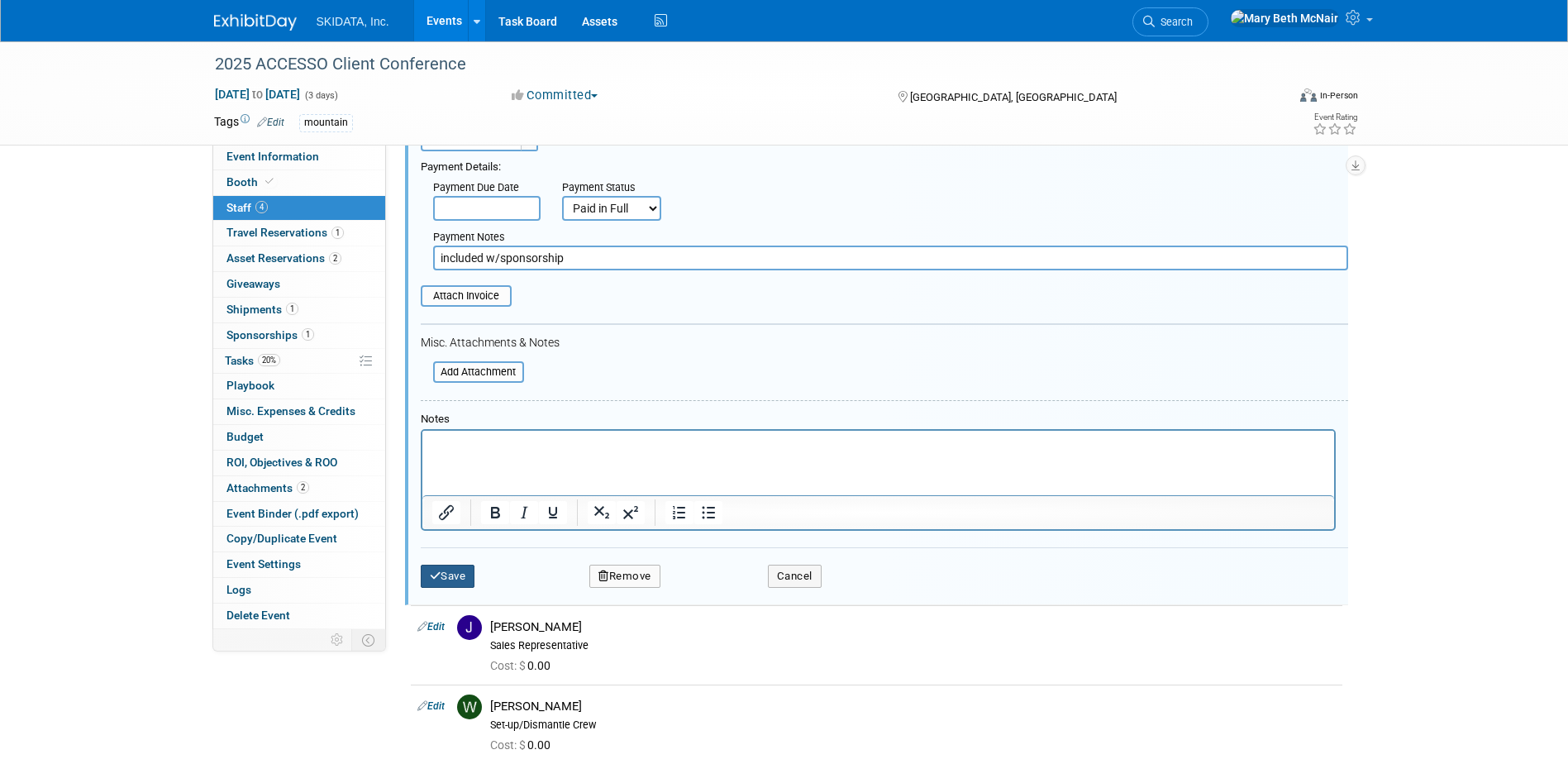
type input "included w/sponsorship"
click at [450, 572] on button "Save" at bounding box center [448, 576] width 55 height 23
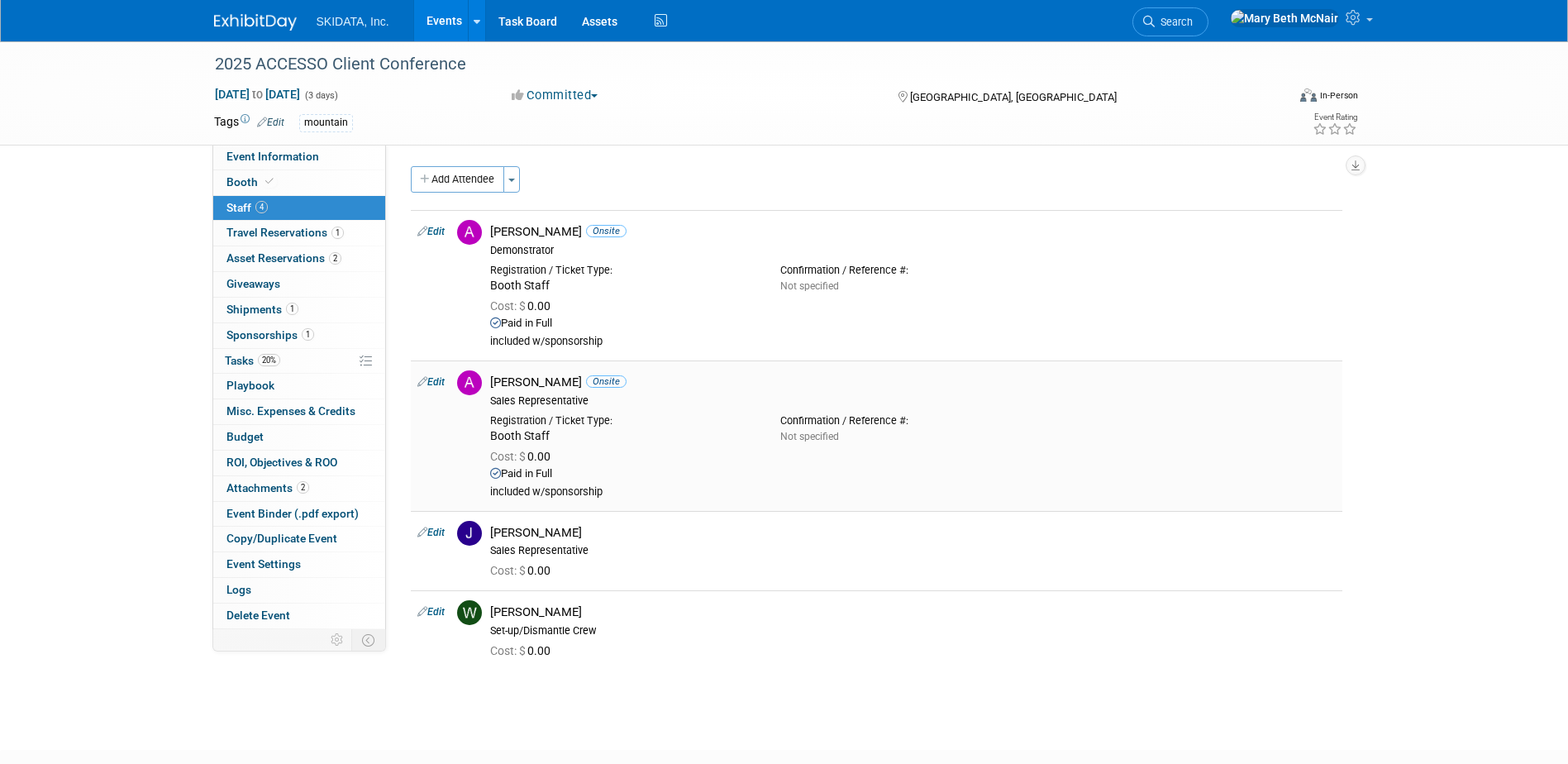
scroll to position [0, 0]
click at [436, 535] on link "Edit" at bounding box center [430, 534] width 27 height 12
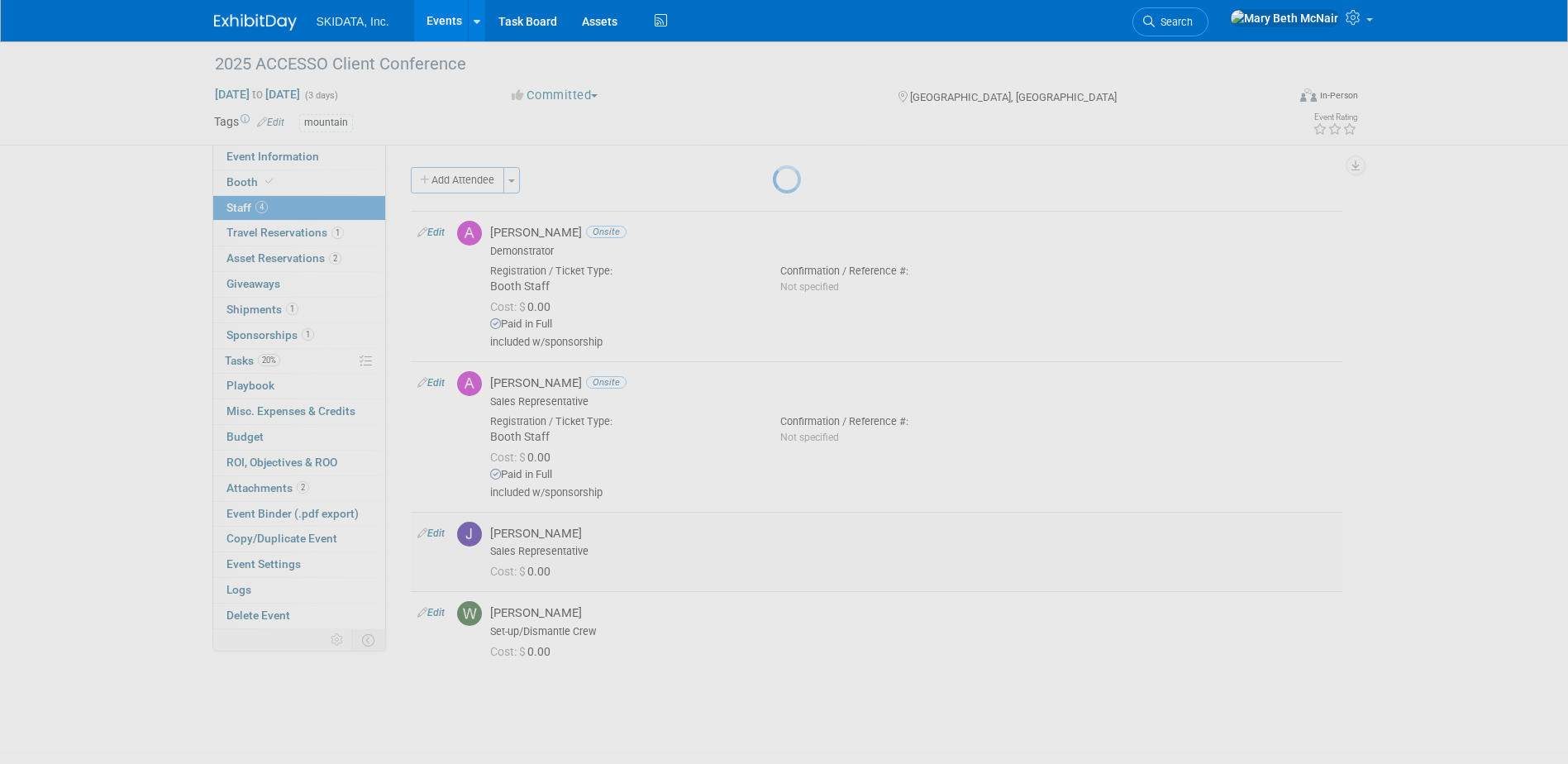
select select "9f3a14ac-7b29-4dac-959f-7fd188f60d5e"
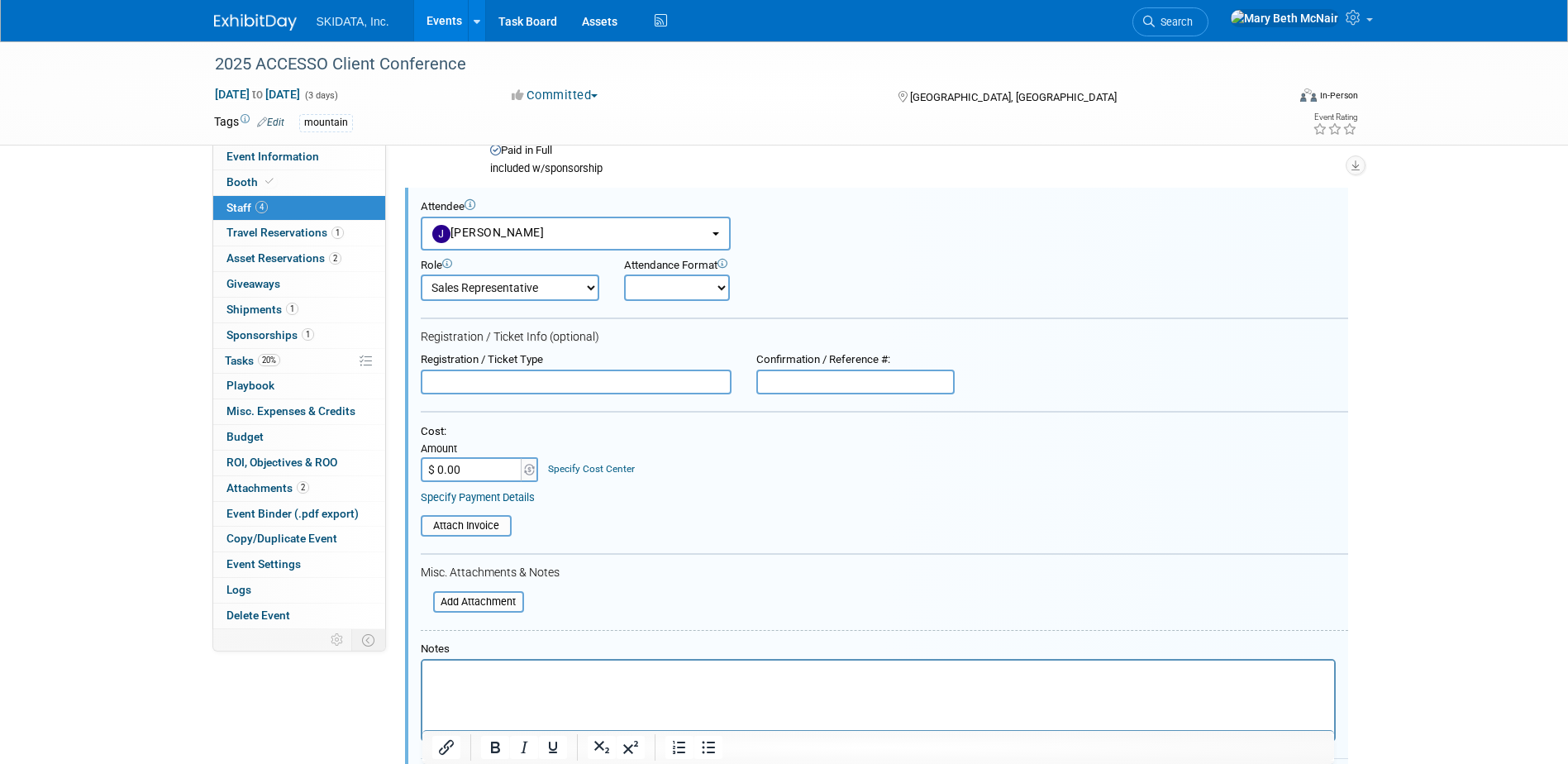
click at [732, 282] on div "Attendance Format Onsite Remote" at bounding box center [730, 280] width 214 height 43
click at [721, 292] on select "Onsite Remote" at bounding box center [676, 287] width 106 height 27
select select "1"
click at [624, 274] on select "Onsite Remote" at bounding box center [676, 287] width 106 height 27
click at [570, 384] on input "text" at bounding box center [576, 382] width 311 height 25
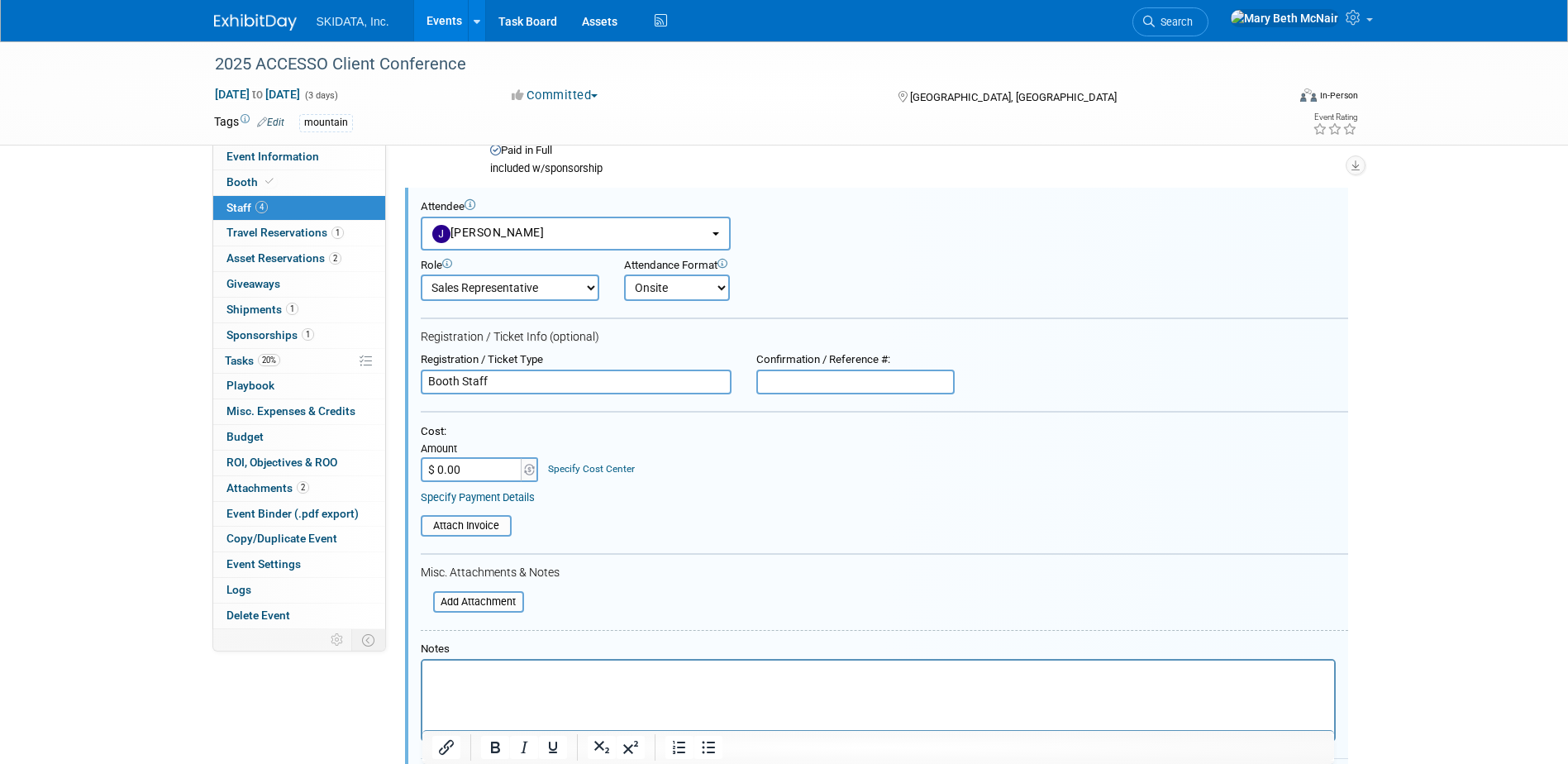
type input "Booth Staff"
click at [517, 501] on link "Specify Payment Details" at bounding box center [478, 497] width 114 height 12
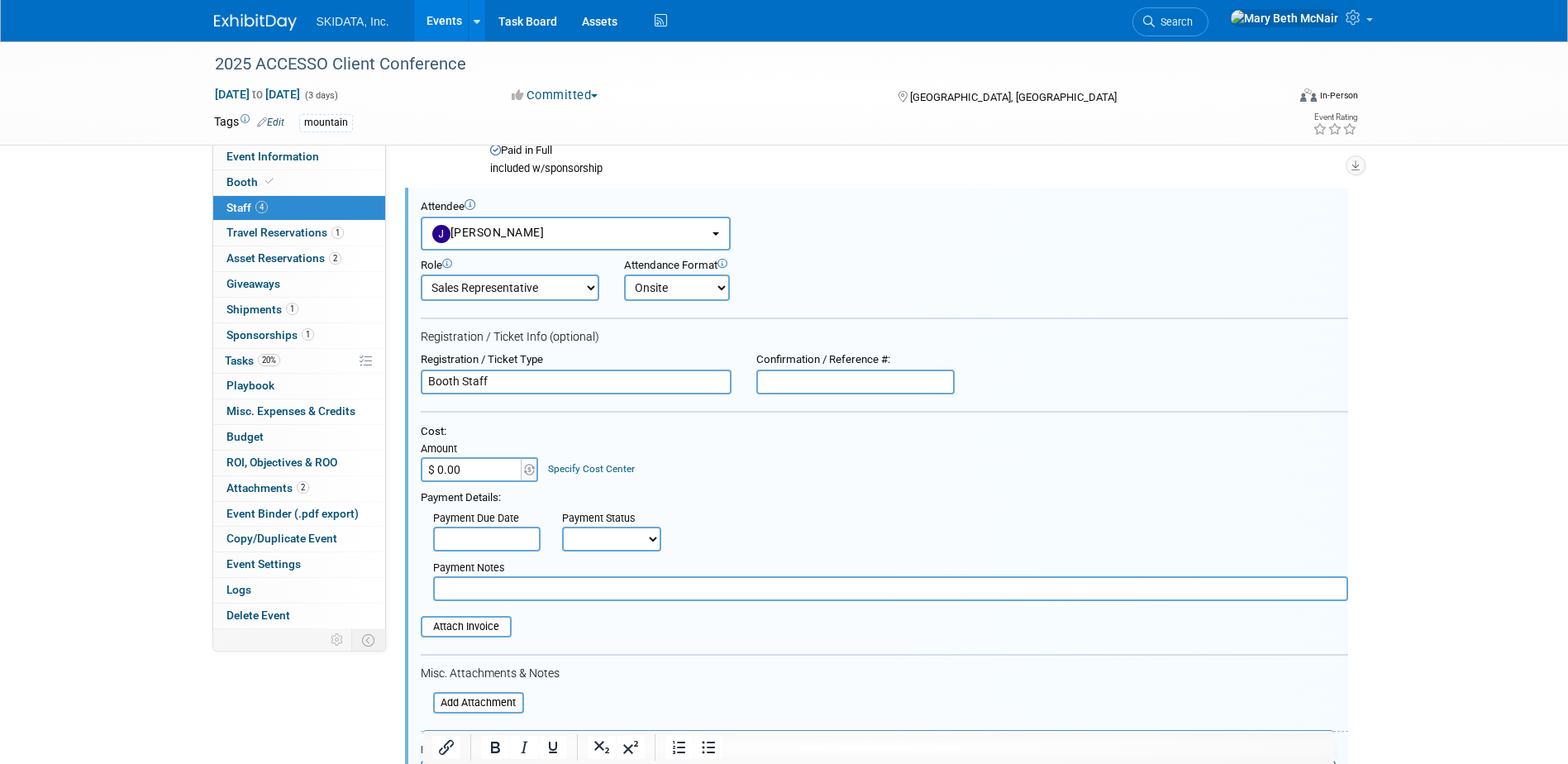
click at [611, 535] on select "Not Paid Yet Partially Paid Paid in Full" at bounding box center [612, 538] width 99 height 25
select select "1"
click at [562, 527] on select "Not Paid Yet Partially Paid Paid in Full" at bounding box center [612, 538] width 99 height 25
click at [568, 599] on input "text" at bounding box center [890, 588] width 915 height 25
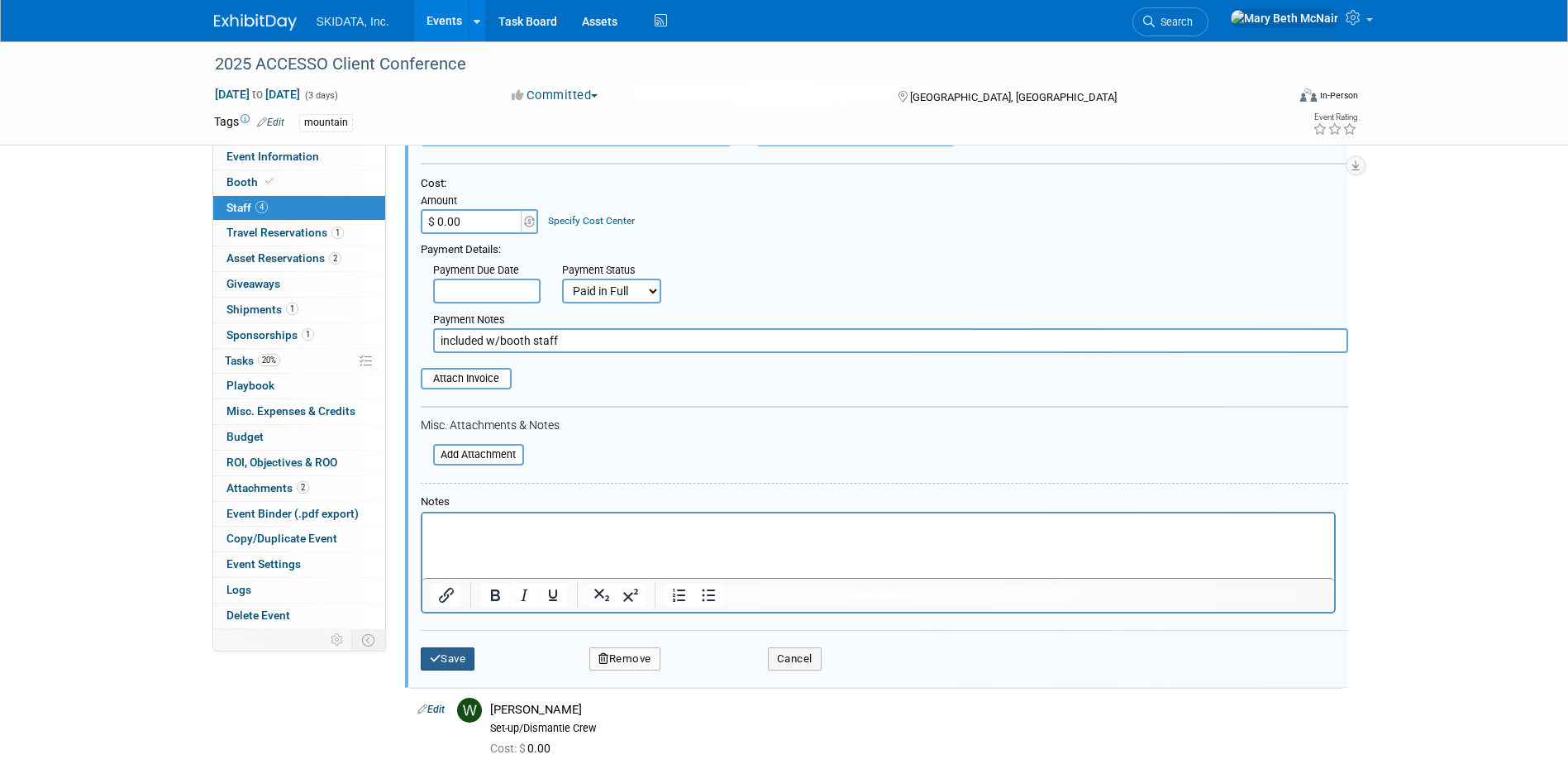
type input "included w/booth staff"
click at [456, 669] on button "Save" at bounding box center [448, 659] width 55 height 23
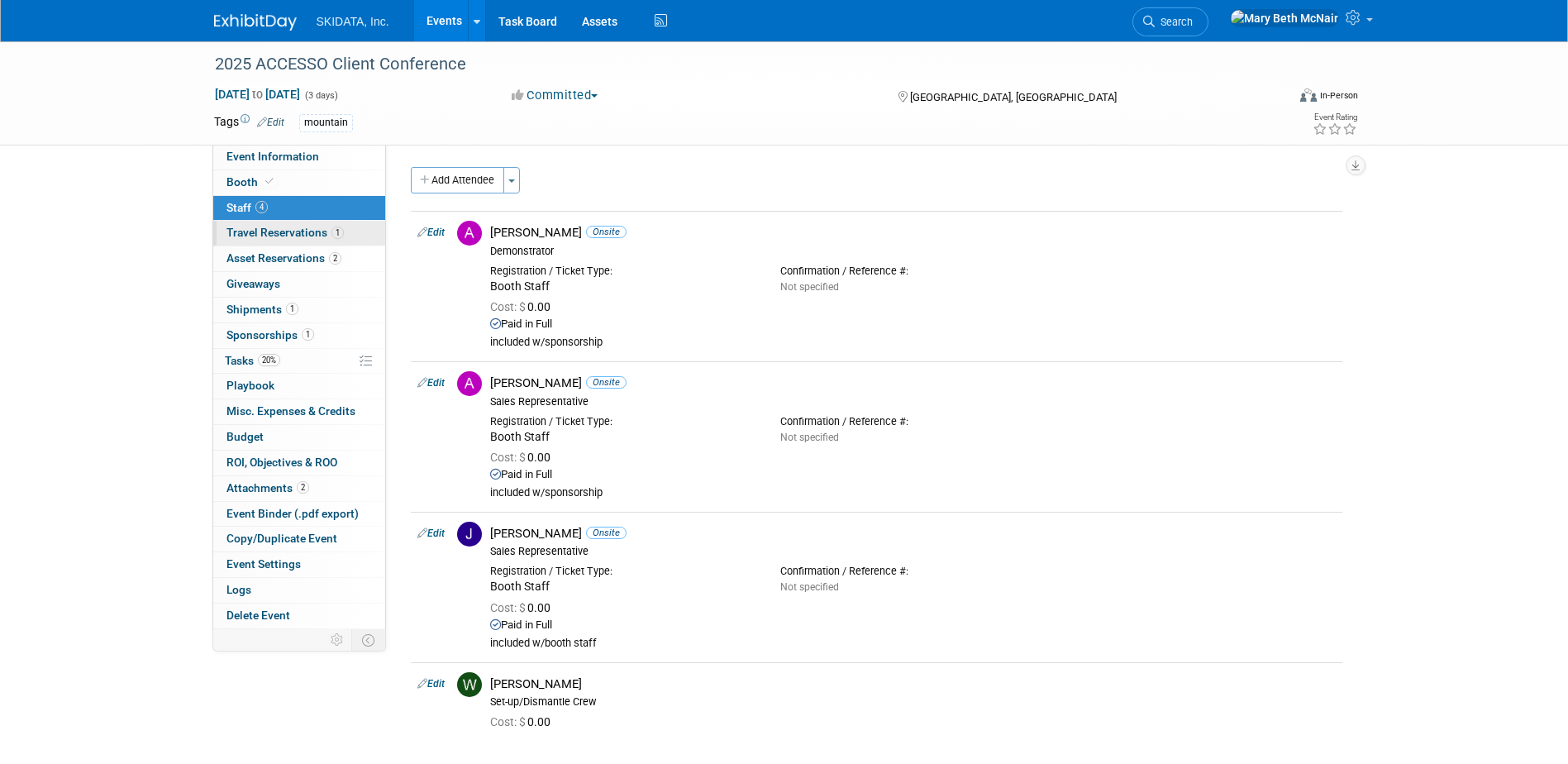
click at [249, 230] on span "Travel Reservations 1" at bounding box center [285, 231] width 117 height 13
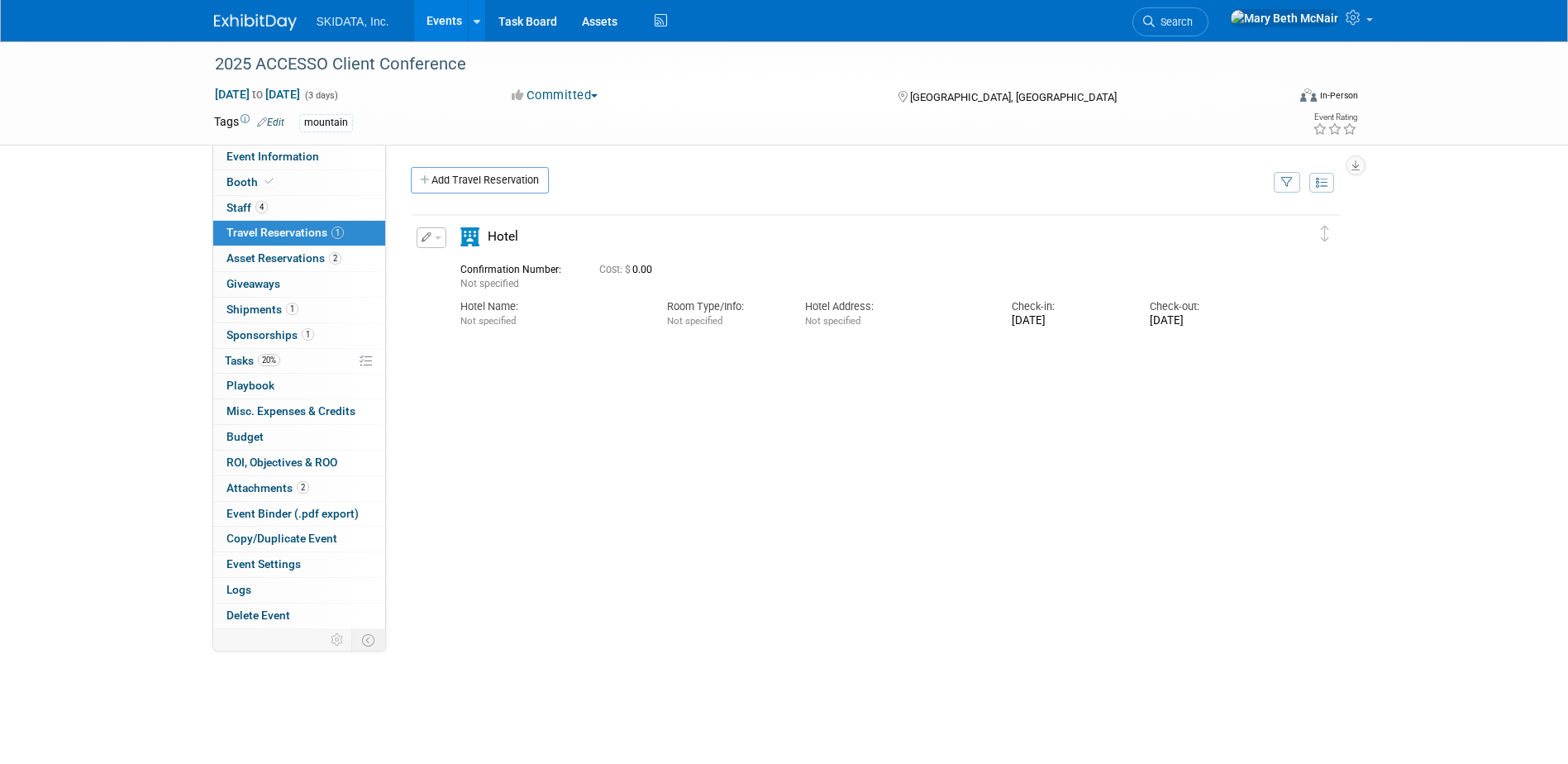
click at [433, 235] on button "button" at bounding box center [432, 237] width 30 height 21
click at [456, 265] on button "Edit Reservation" at bounding box center [487, 266] width 140 height 24
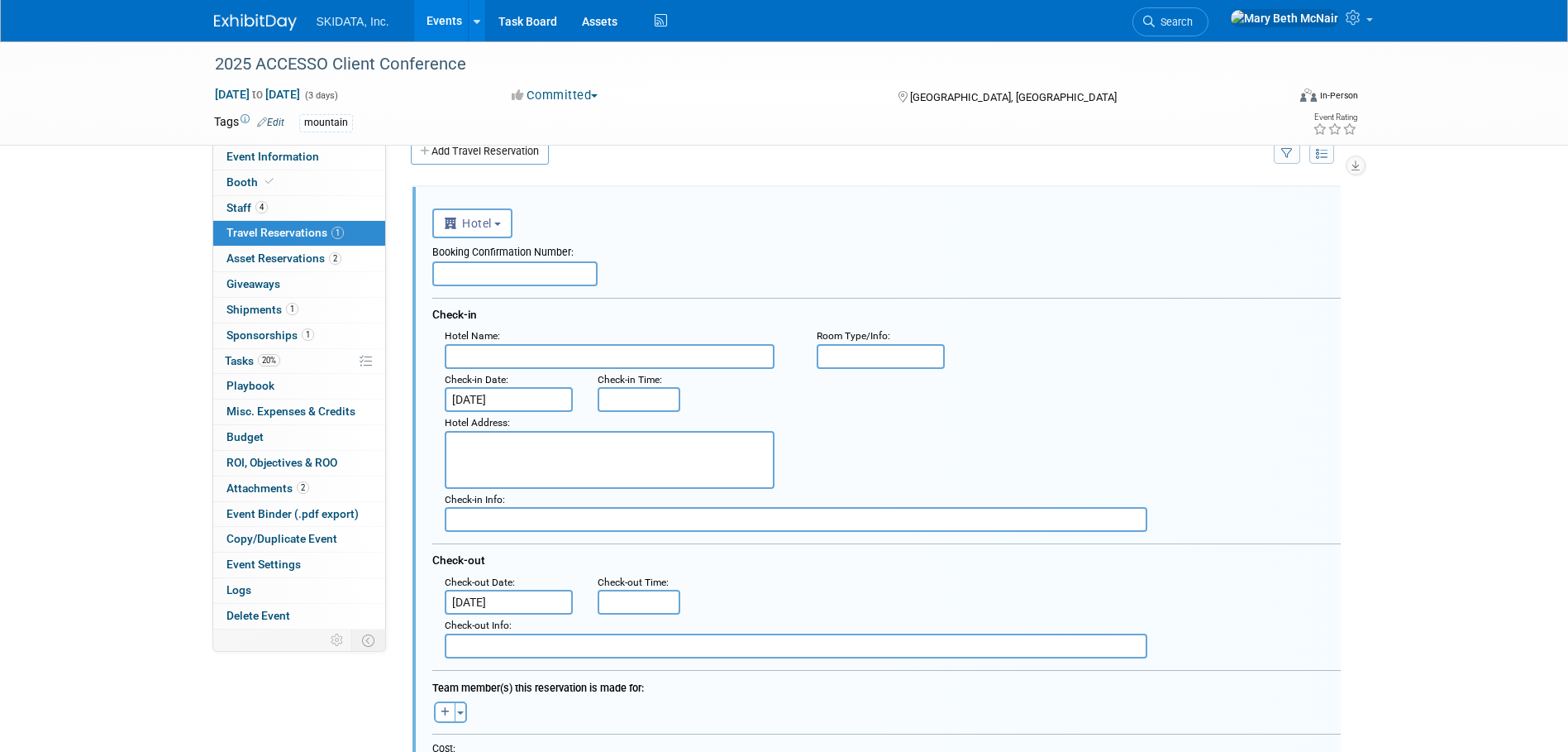
click at [510, 265] on input "text" at bounding box center [514, 273] width 165 height 25
